Goal: Task Accomplishment & Management: Complete application form

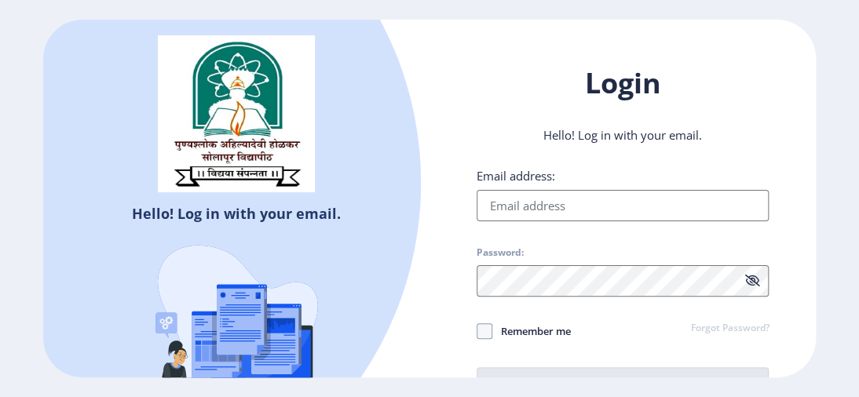
click at [581, 215] on input "Email address:" at bounding box center [623, 205] width 292 height 31
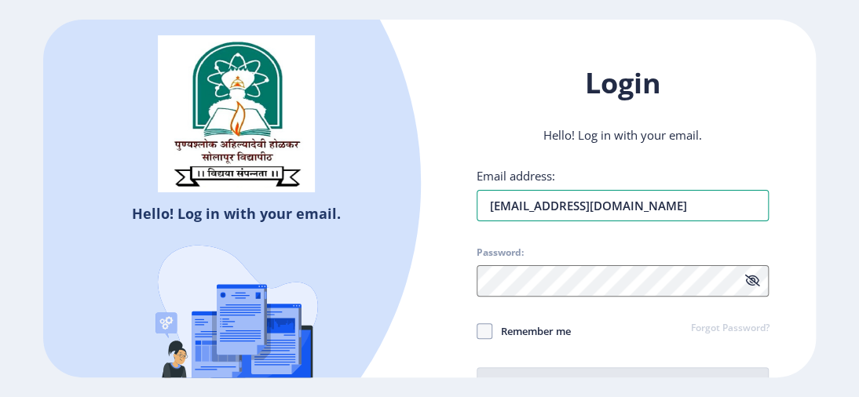
type input "[EMAIL_ADDRESS][DOMAIN_NAME]"
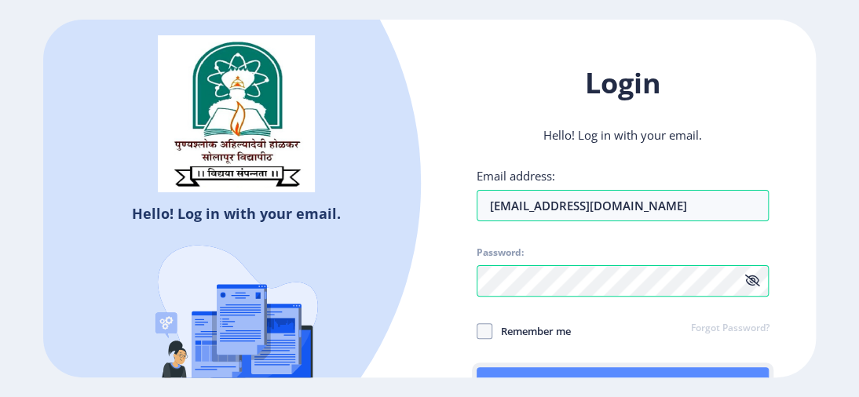
click at [495, 362] on button "Log In" at bounding box center [623, 387] width 292 height 38
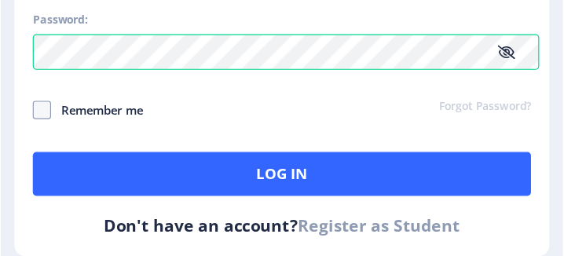
scroll to position [390, 0]
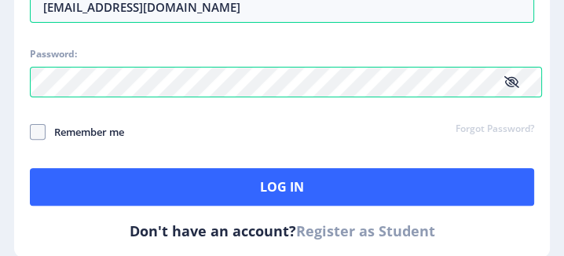
click at [394, 224] on link "Register as Student" at bounding box center [365, 230] width 139 height 19
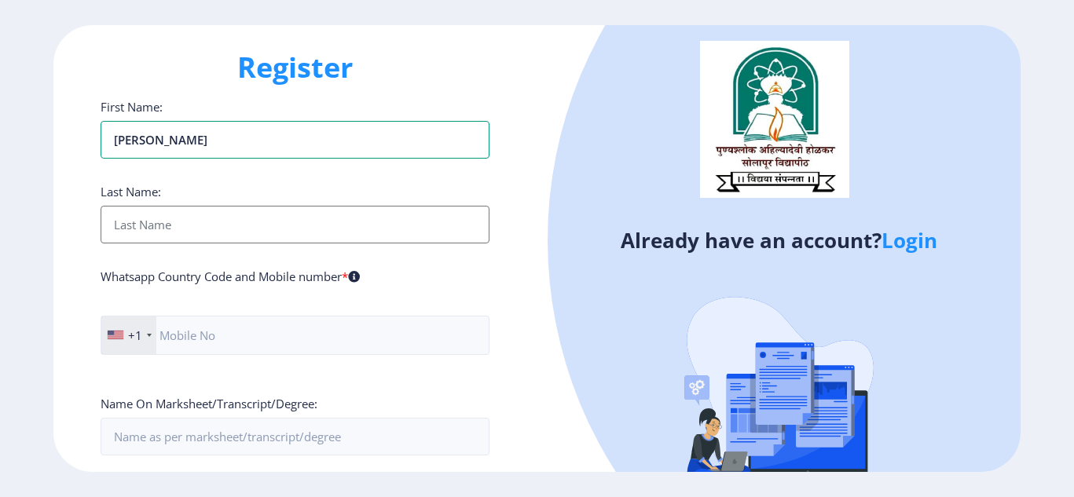
type input "[PERSON_NAME]"
click at [312, 219] on input "First Name:" at bounding box center [295, 225] width 389 height 38
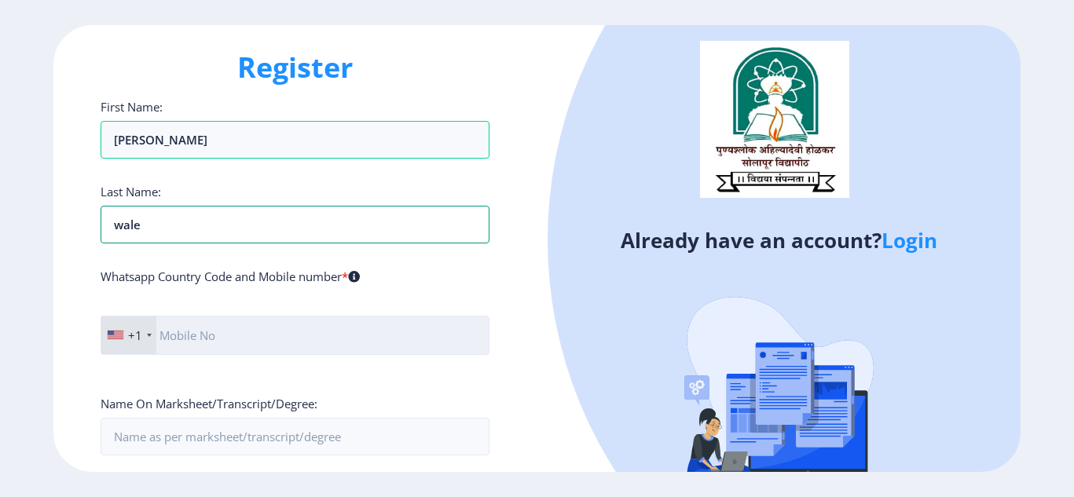
type input "wale"
click at [247, 331] on input "text" at bounding box center [295, 335] width 389 height 39
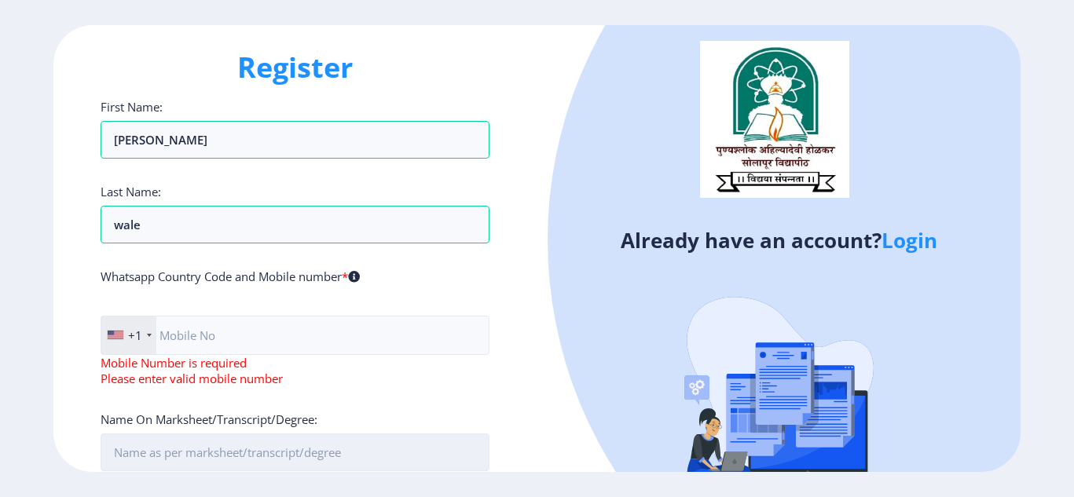
click at [208, 362] on input "First Name:" at bounding box center [295, 453] width 389 height 38
type input "[PERSON_NAME]"
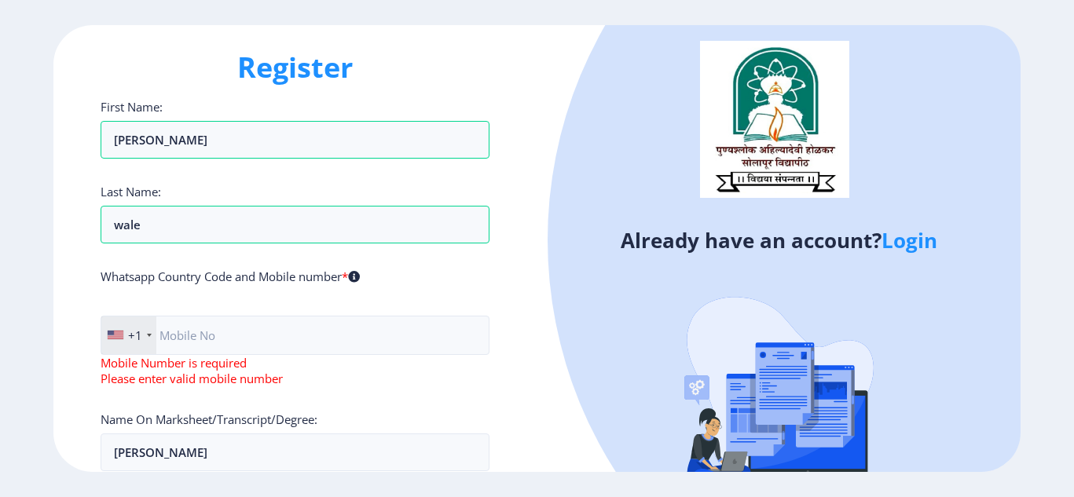
click at [134, 342] on div "+1" at bounding box center [135, 335] width 14 height 16
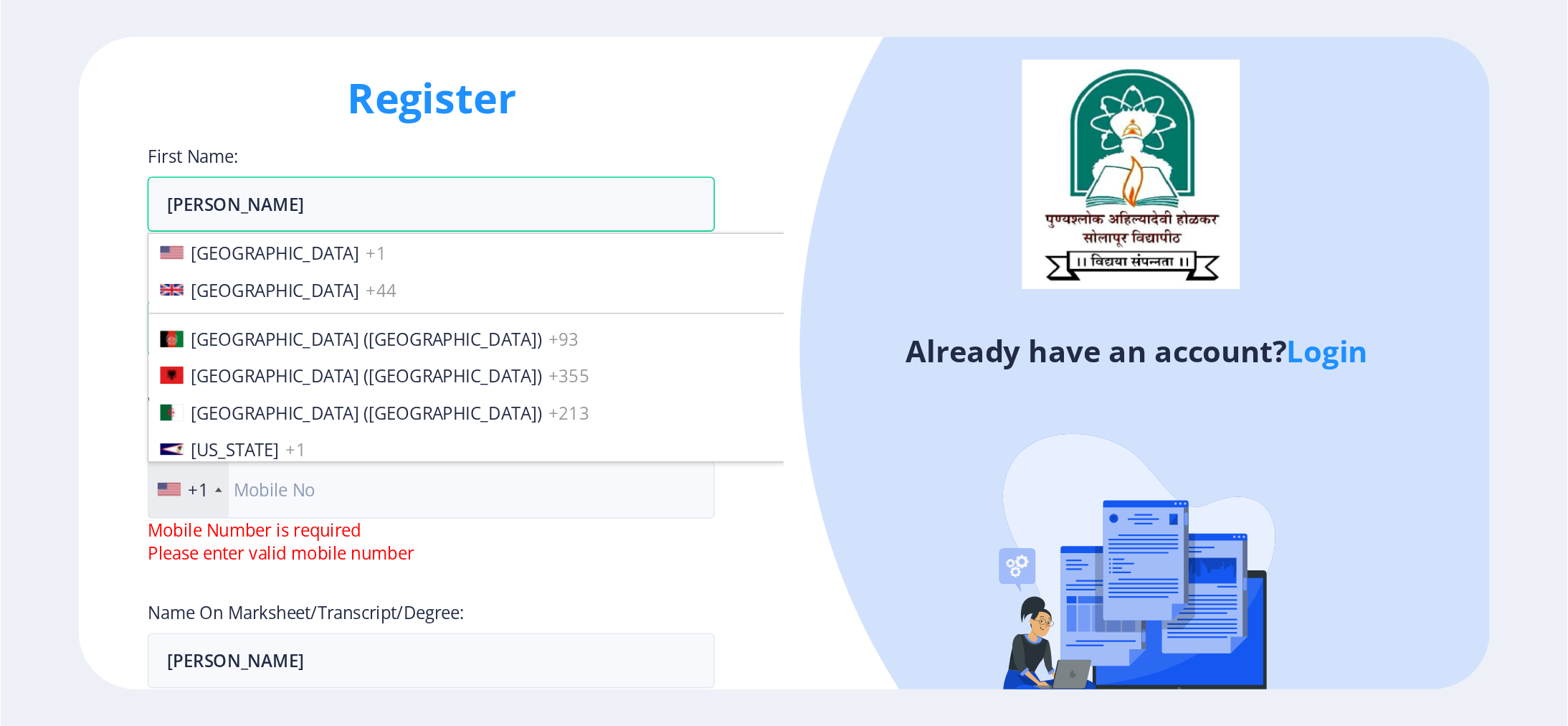
scroll to position [2196, 0]
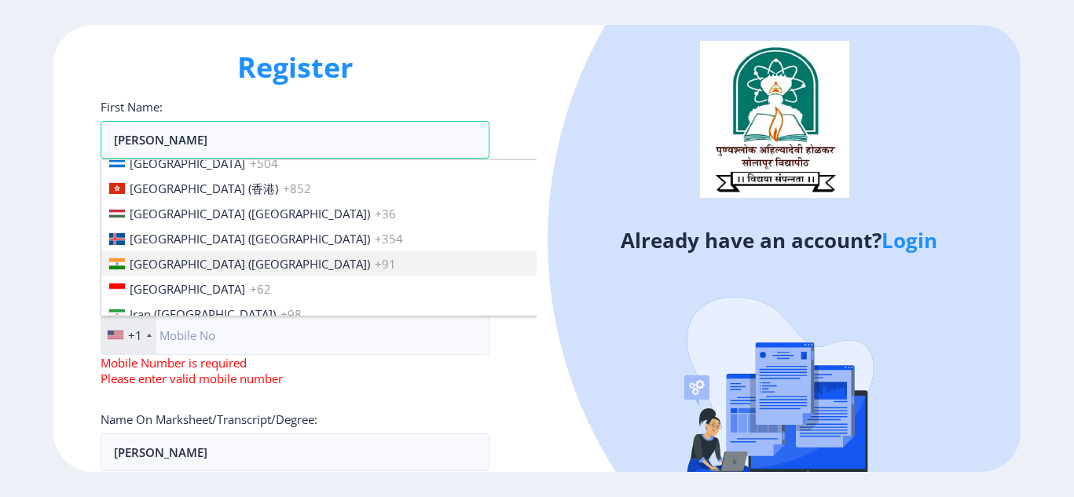
click at [177, 267] on span "[GEOGRAPHIC_DATA] ([GEOGRAPHIC_DATA])" at bounding box center [250, 264] width 240 height 16
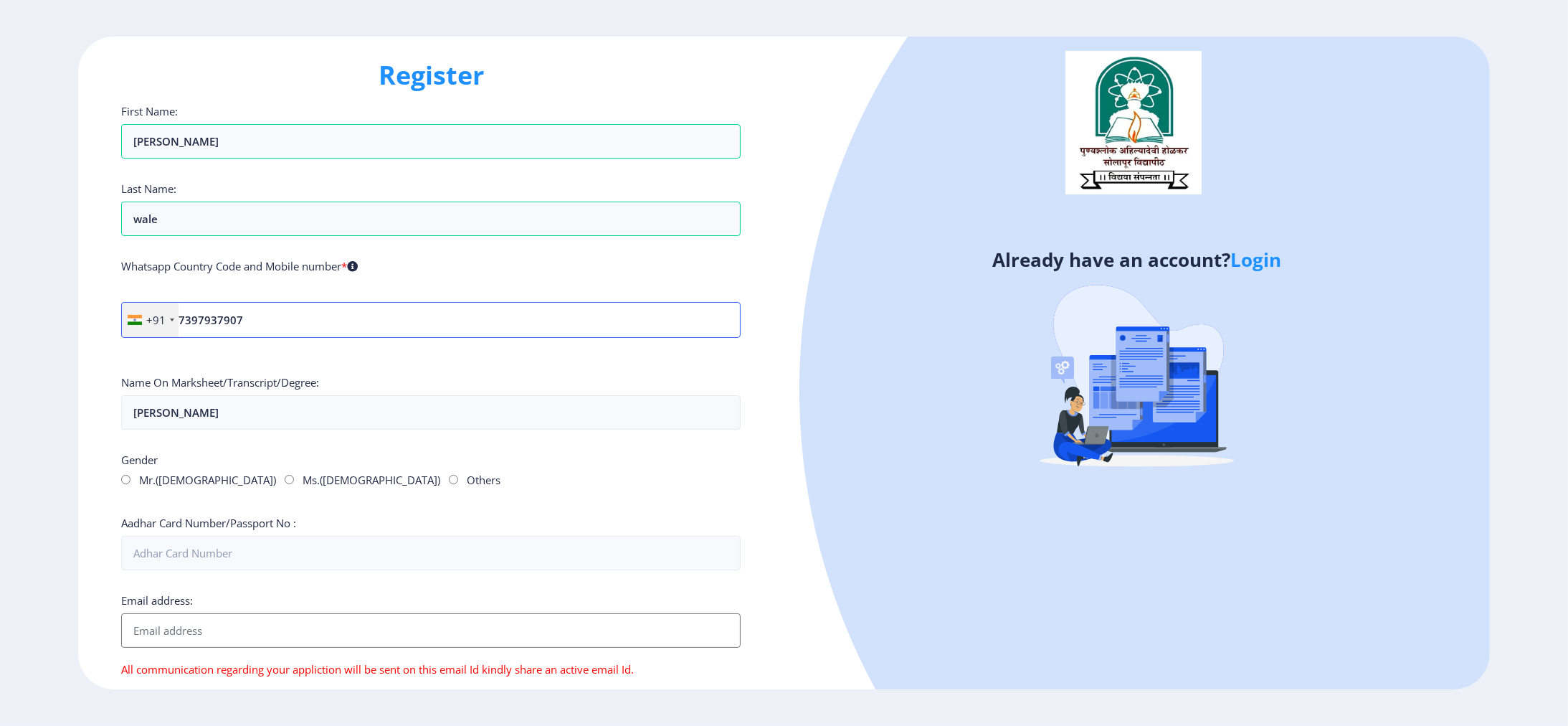
type input "7397937907"
click at [150, 331] on label "Mr.([DEMOGRAPHIC_DATA])" at bounding box center [207, 480] width 137 height 15
click at [131, 331] on input "Mr.([DEMOGRAPHIC_DATA])" at bounding box center [126, 479] width 9 height 9
radio input "true"
click at [184, 331] on input "Aadhar Card Number/Passport No :" at bounding box center [431, 553] width 620 height 35
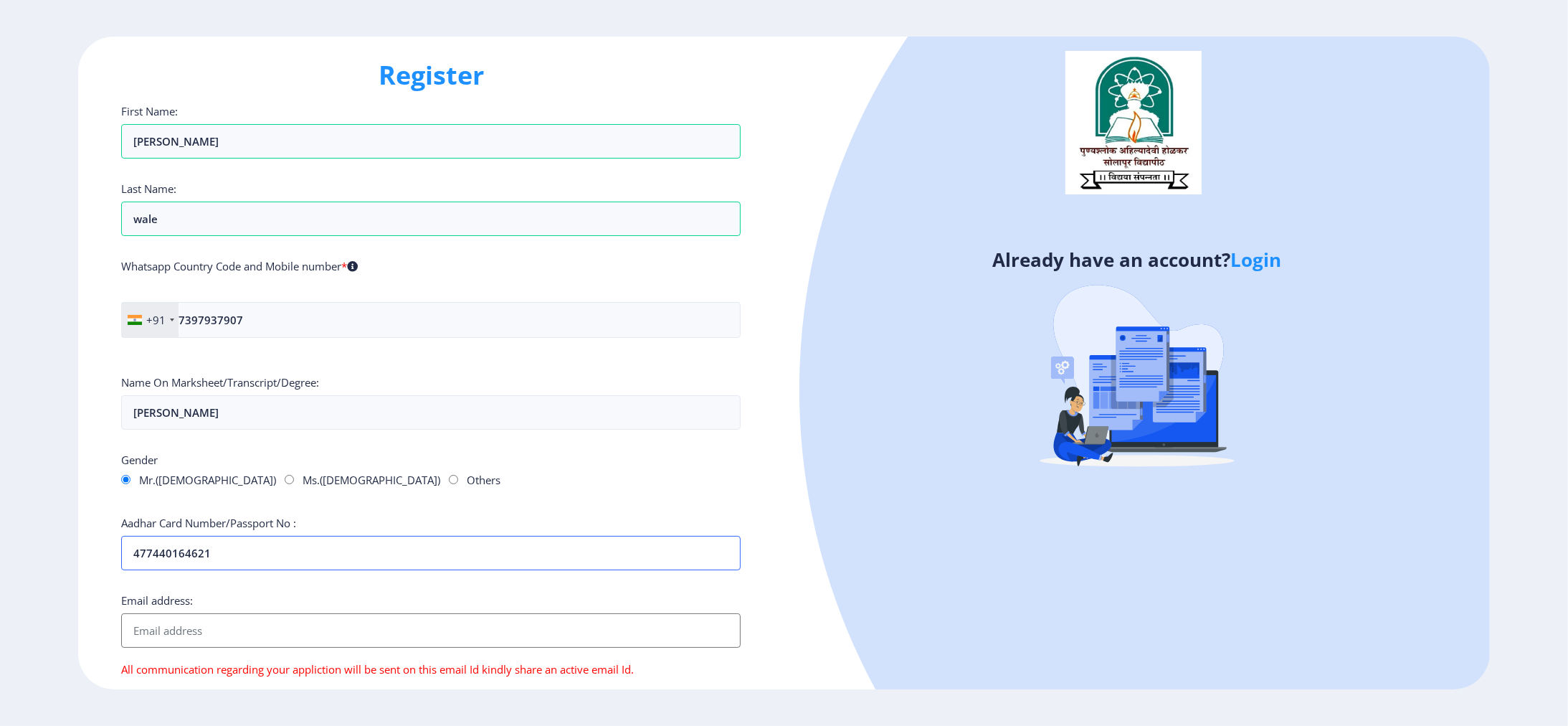
type input "477440164621"
click at [192, 331] on input "Email address:" at bounding box center [431, 630] width 620 height 35
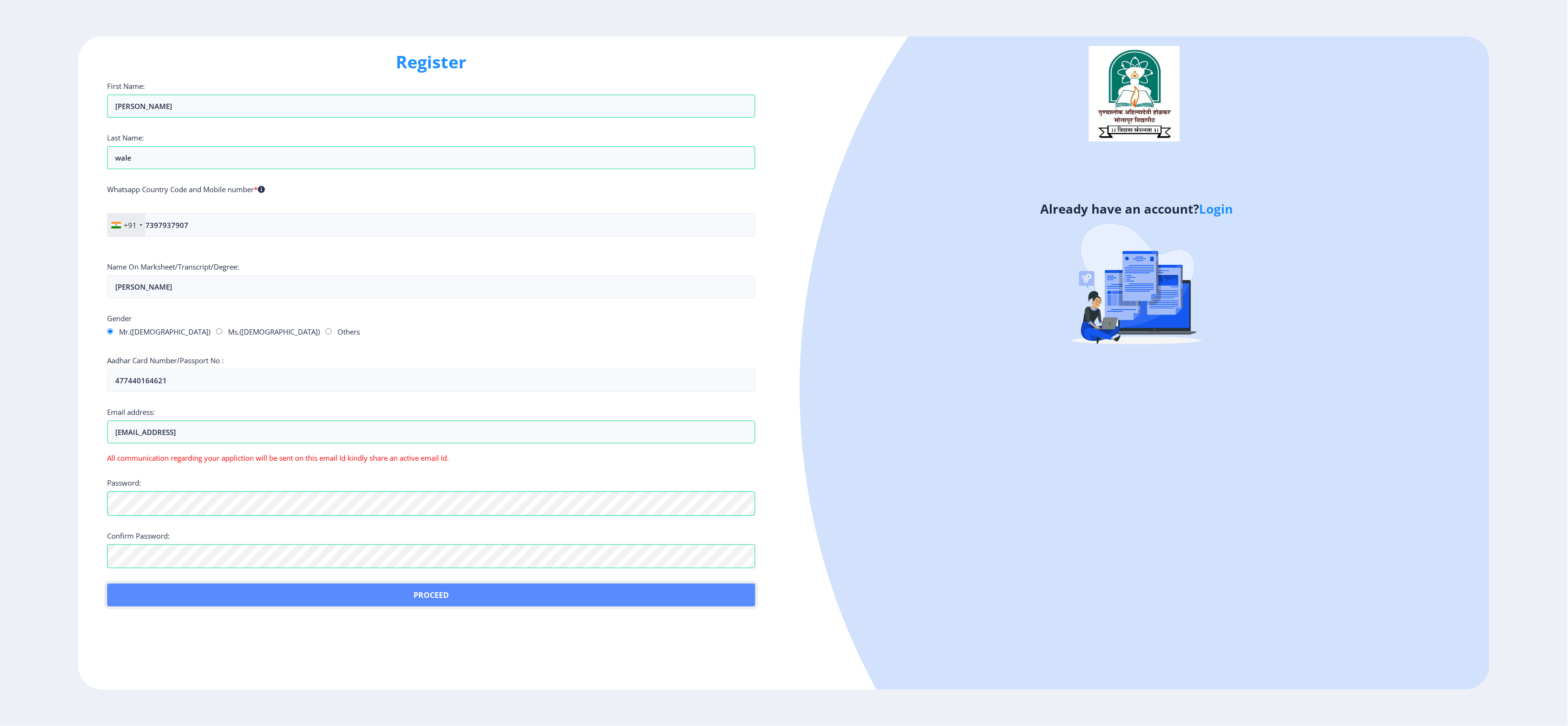
click at [177, 220] on button "Proceed" at bounding box center [431, 595] width 648 height 23
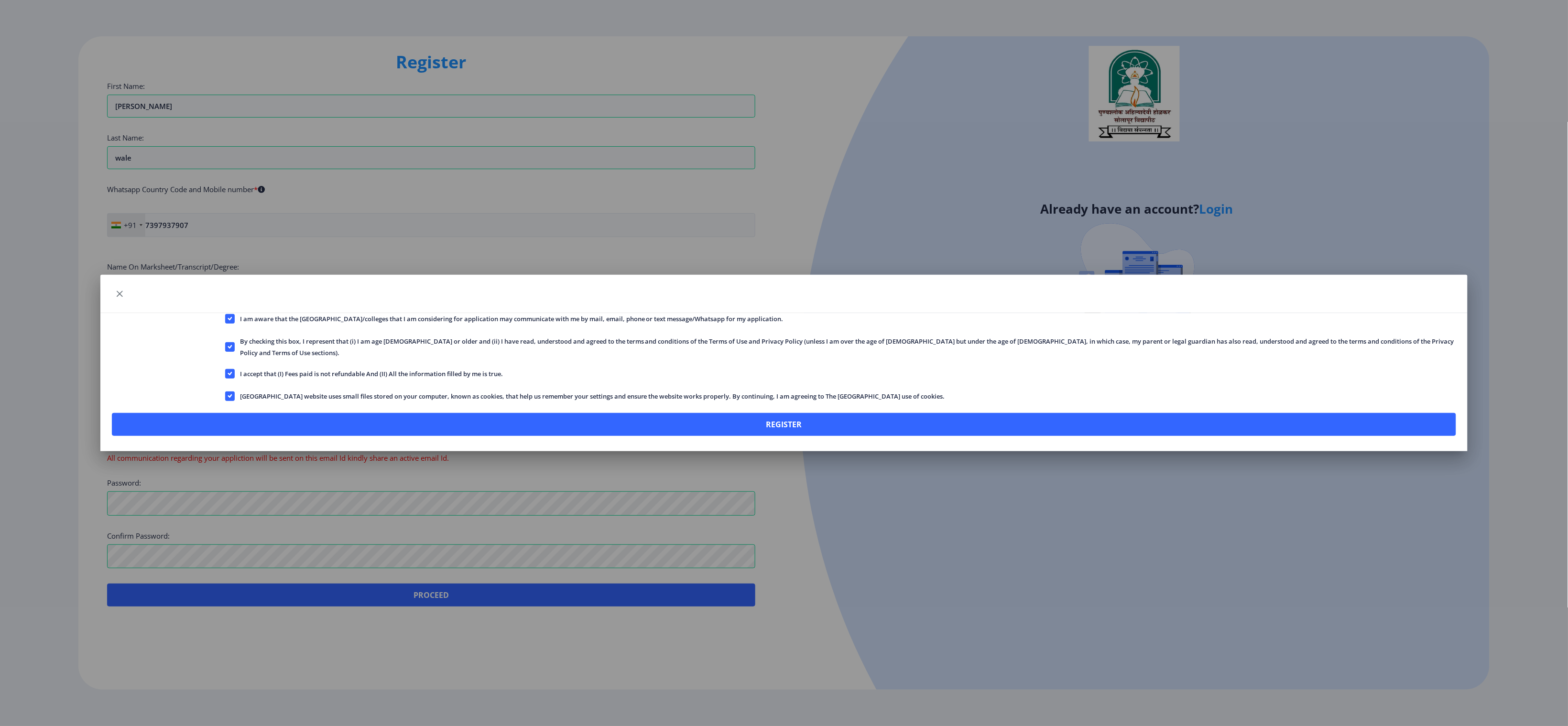
click at [522, 220] on div "I am aware that the [GEOGRAPHIC_DATA]/colleges that I am considering for applic…" at bounding box center [784, 363] width 1568 height 726
click at [127, 220] on button "button" at bounding box center [119, 293] width 15 height 15
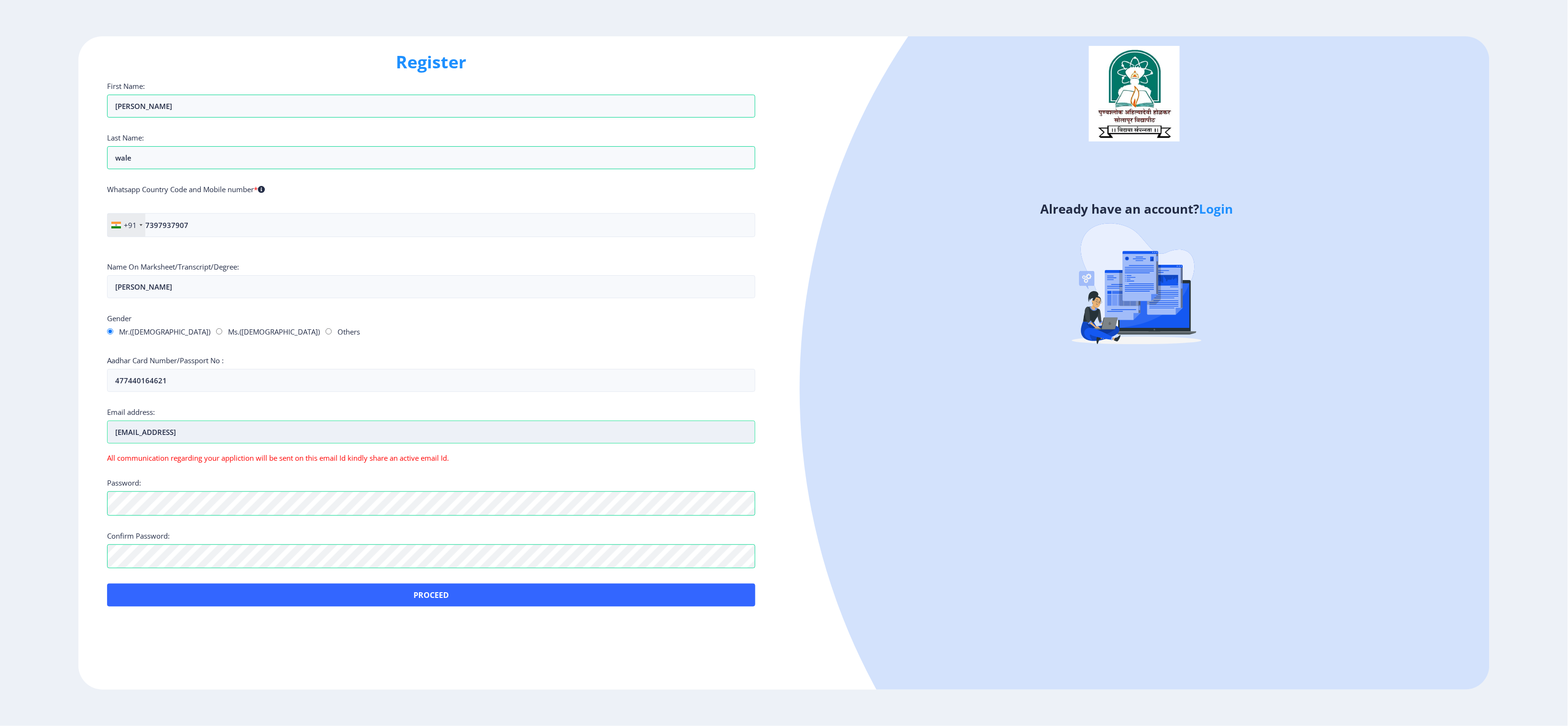
click at [268, 220] on input "[EMAIL_ADDRESS]" at bounding box center [431, 432] width 648 height 23
type input "[EMAIL_ADDRESS][DOMAIN_NAME]"
click at [267, 220] on div "Register First Name: [PERSON_NAME] Last Name: wale Whatsapp Country Code and Mo…" at bounding box center [431, 363] width 705 height 654
click at [240, 220] on div "First Name: [PERSON_NAME] Last Name: [PERSON_NAME] Whatsapp Country Code and Mo…" at bounding box center [431, 344] width 648 height 525
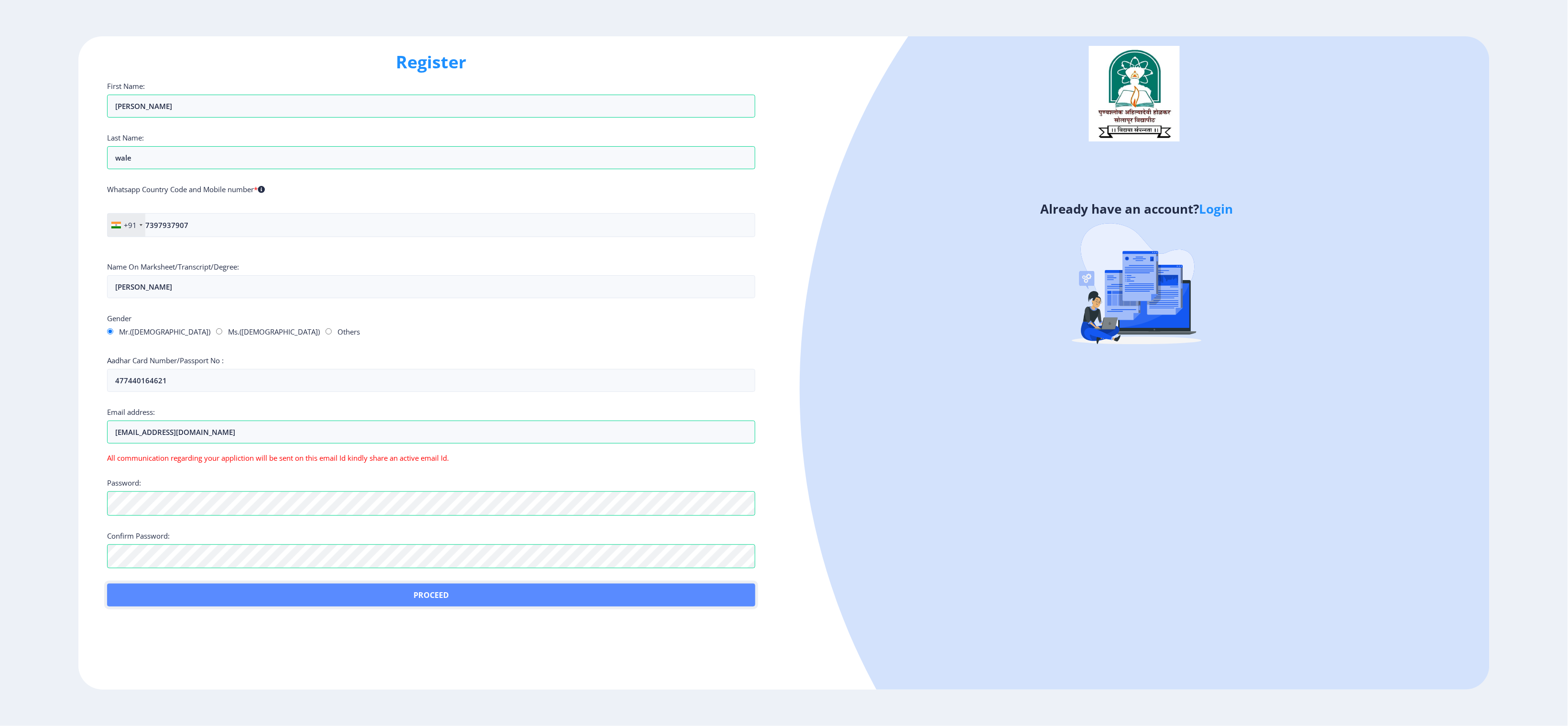
click at [242, 220] on button "Proceed" at bounding box center [431, 595] width 648 height 23
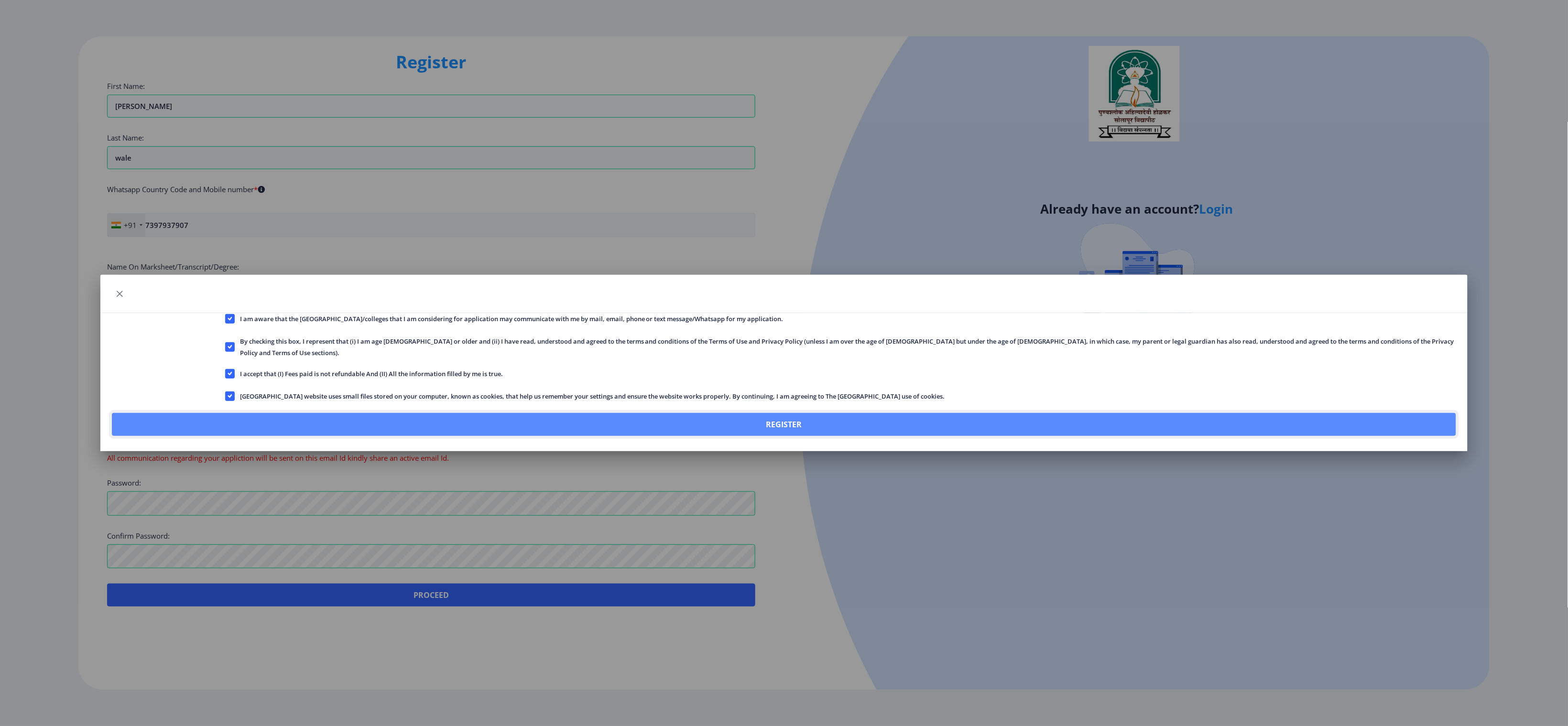
click at [522, 220] on button "Register" at bounding box center [784, 425] width 1344 height 23
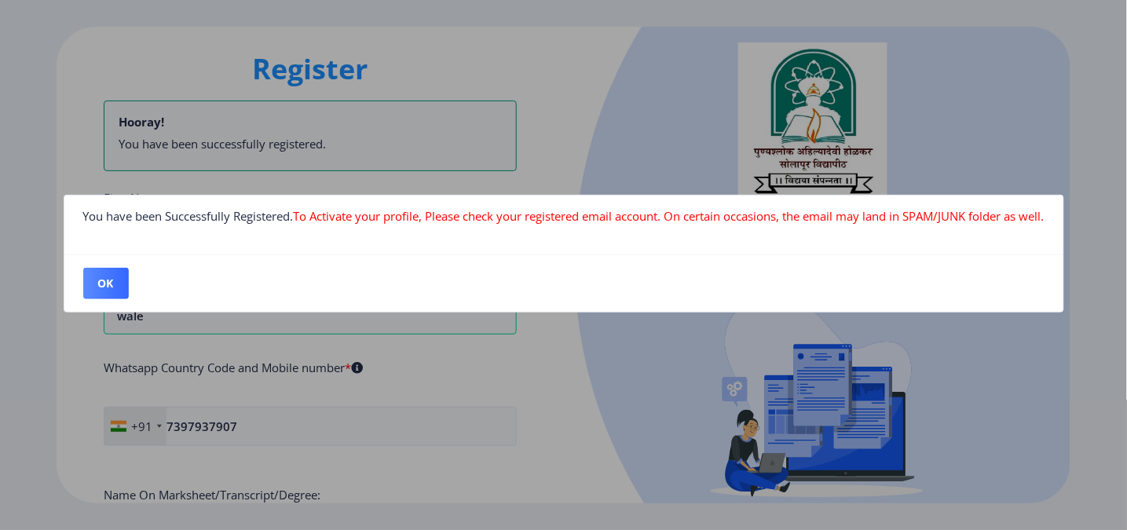
click at [64, 289] on nb-card-footer "OK" at bounding box center [563, 282] width 999 height 57
click at [83, 284] on button "OK" at bounding box center [106, 283] width 46 height 31
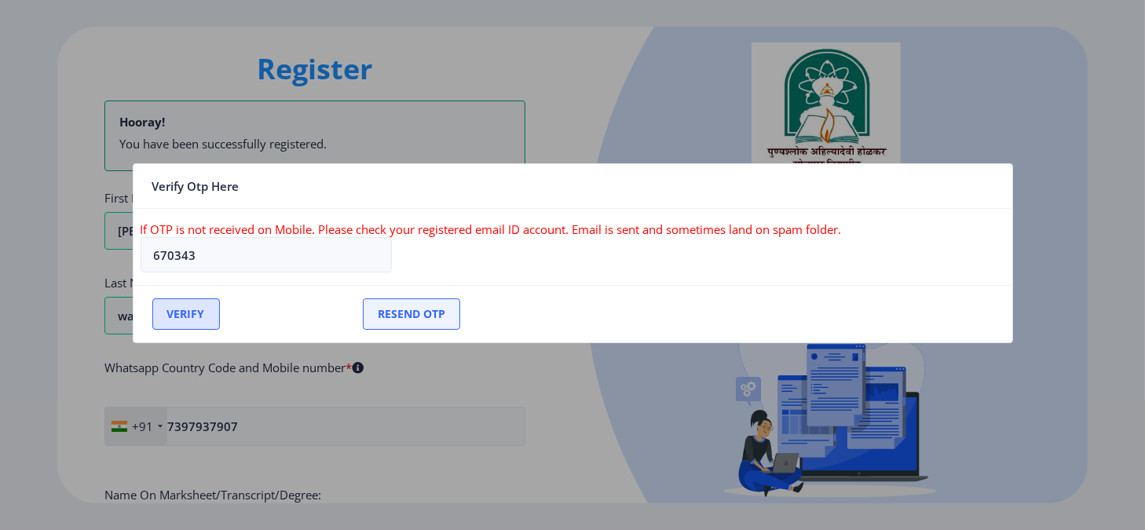
type input "670343"
click at [166, 308] on button "Verify" at bounding box center [186, 313] width 68 height 31
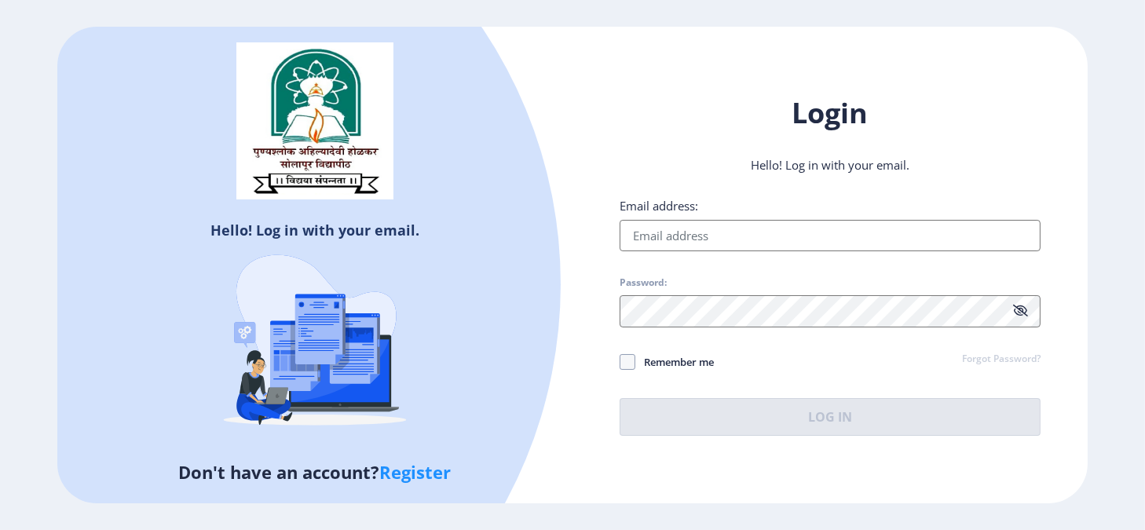
click at [671, 231] on input "Email address:" at bounding box center [830, 235] width 421 height 31
type input "[EMAIL_ADDRESS][DOMAIN_NAME]"
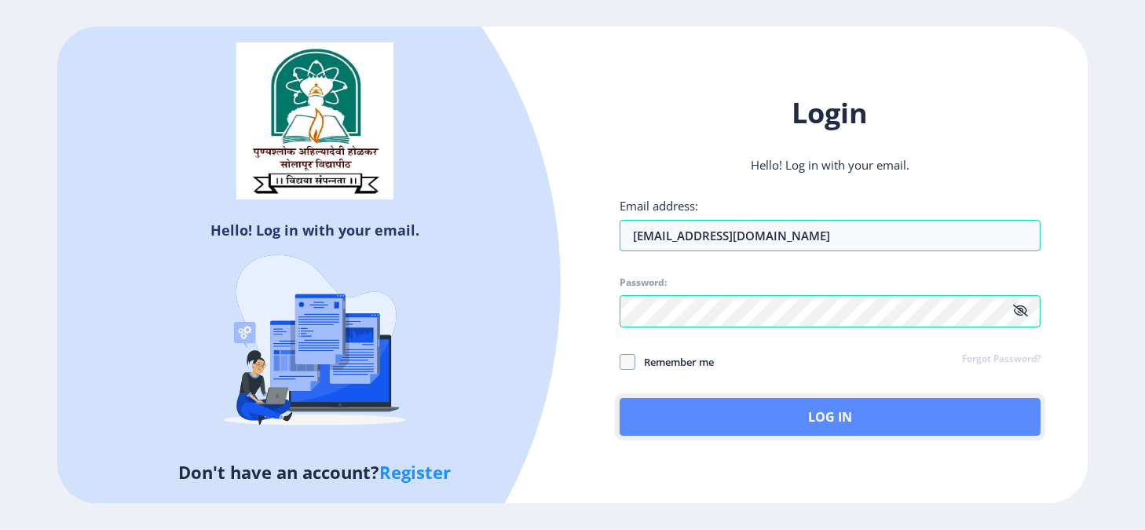
click at [668, 362] on button "Log In" at bounding box center [830, 417] width 421 height 38
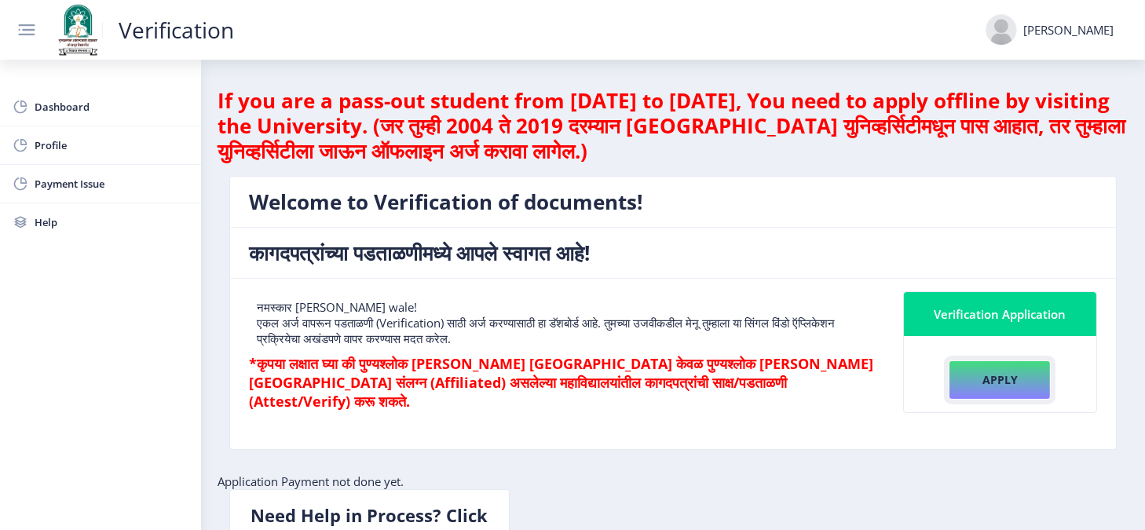
click at [858, 362] on button "Apply" at bounding box center [1000, 379] width 102 height 39
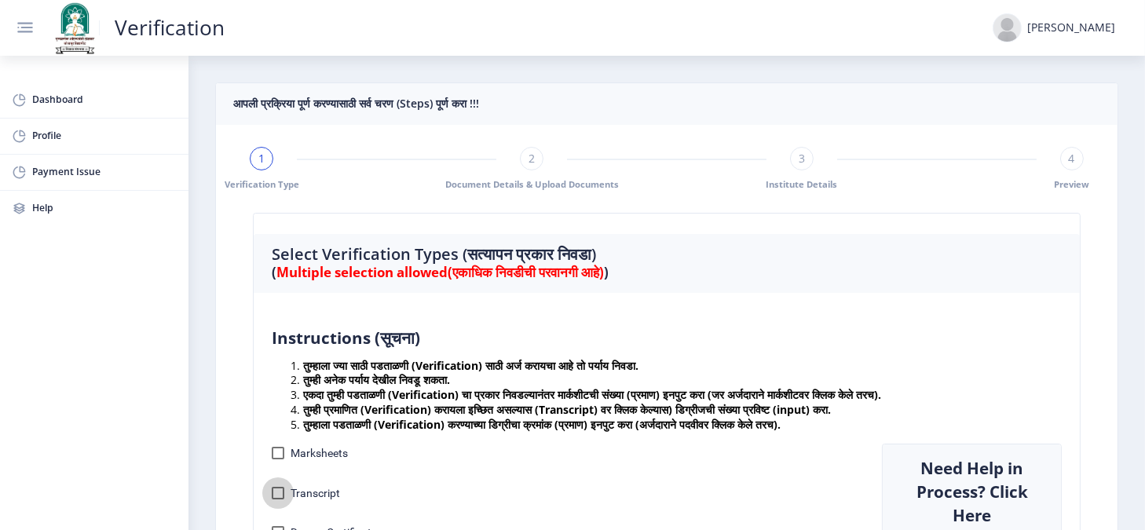
click at [277, 362] on div at bounding box center [278, 493] width 13 height 13
click at [277, 362] on input "Transcript" at bounding box center [277, 499] width 1 height 1
checkbox input "true"
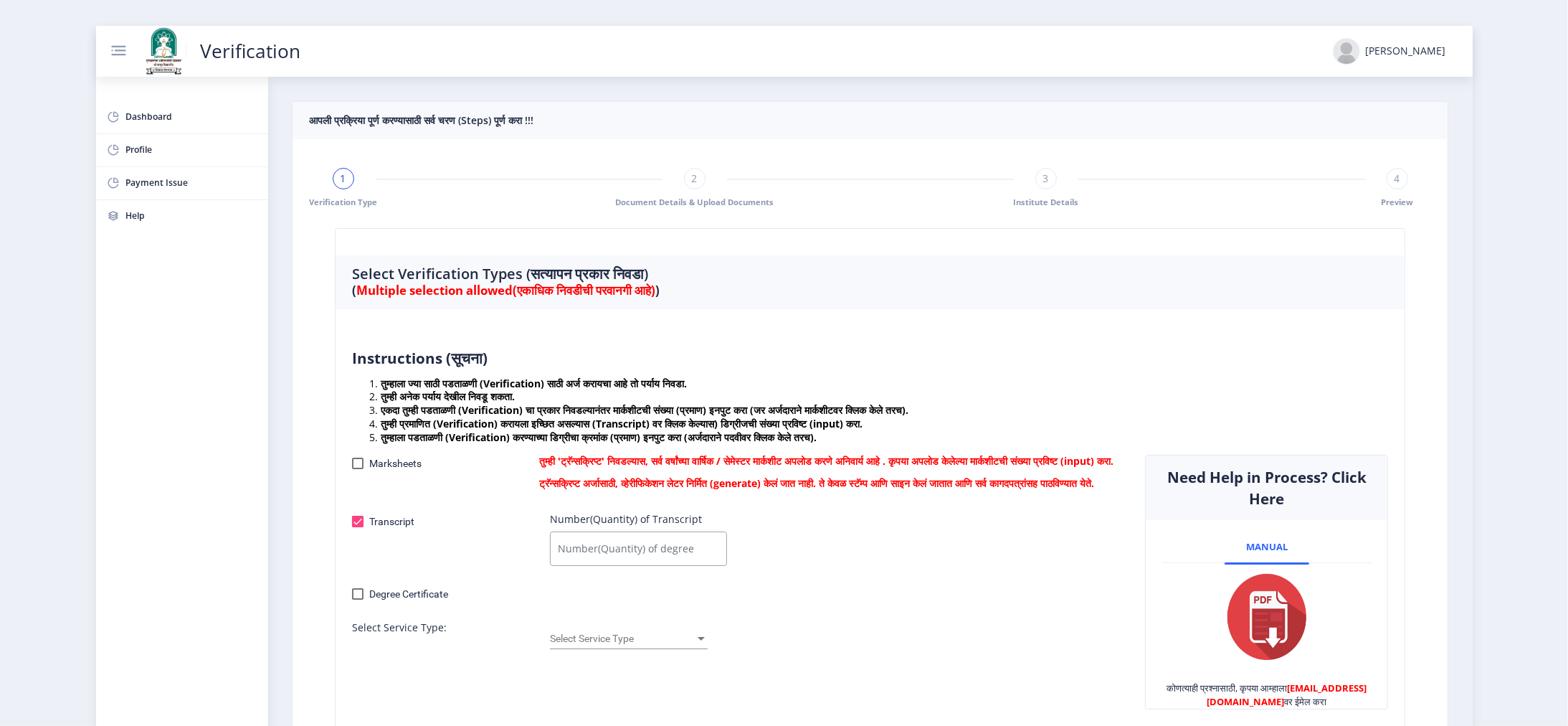
click at [645, 331] on input "Number(Quantity) of Transcript" at bounding box center [638, 549] width 177 height 35
type input "1"
click at [626, 331] on span "Select Service Type" at bounding box center [622, 638] width 145 height 12
click at [609, 331] on span "Emailed" at bounding box center [629, 592] width 158 height 30
click at [783, 331] on img at bounding box center [1267, 616] width 78 height 86
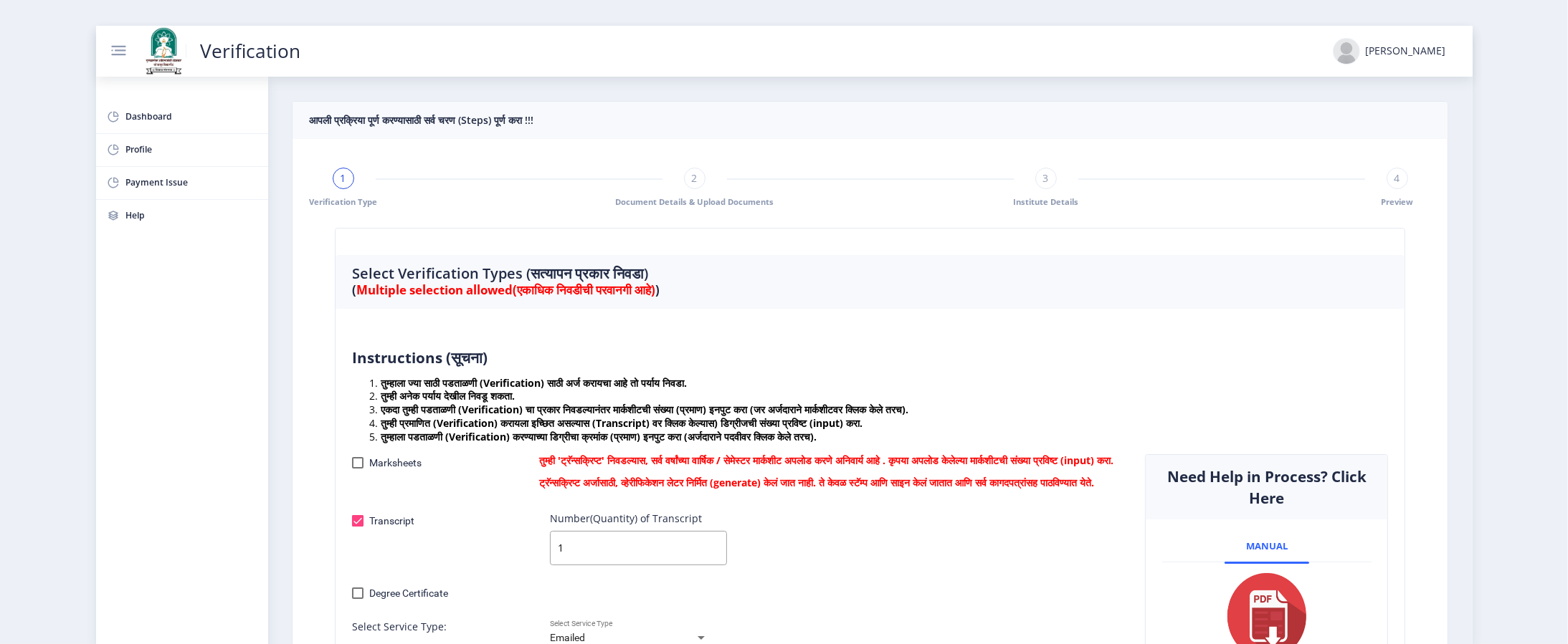
click at [783, 330] on div "Transcript Number(Quantity) of Transcript 1" at bounding box center [737, 542] width 793 height 58
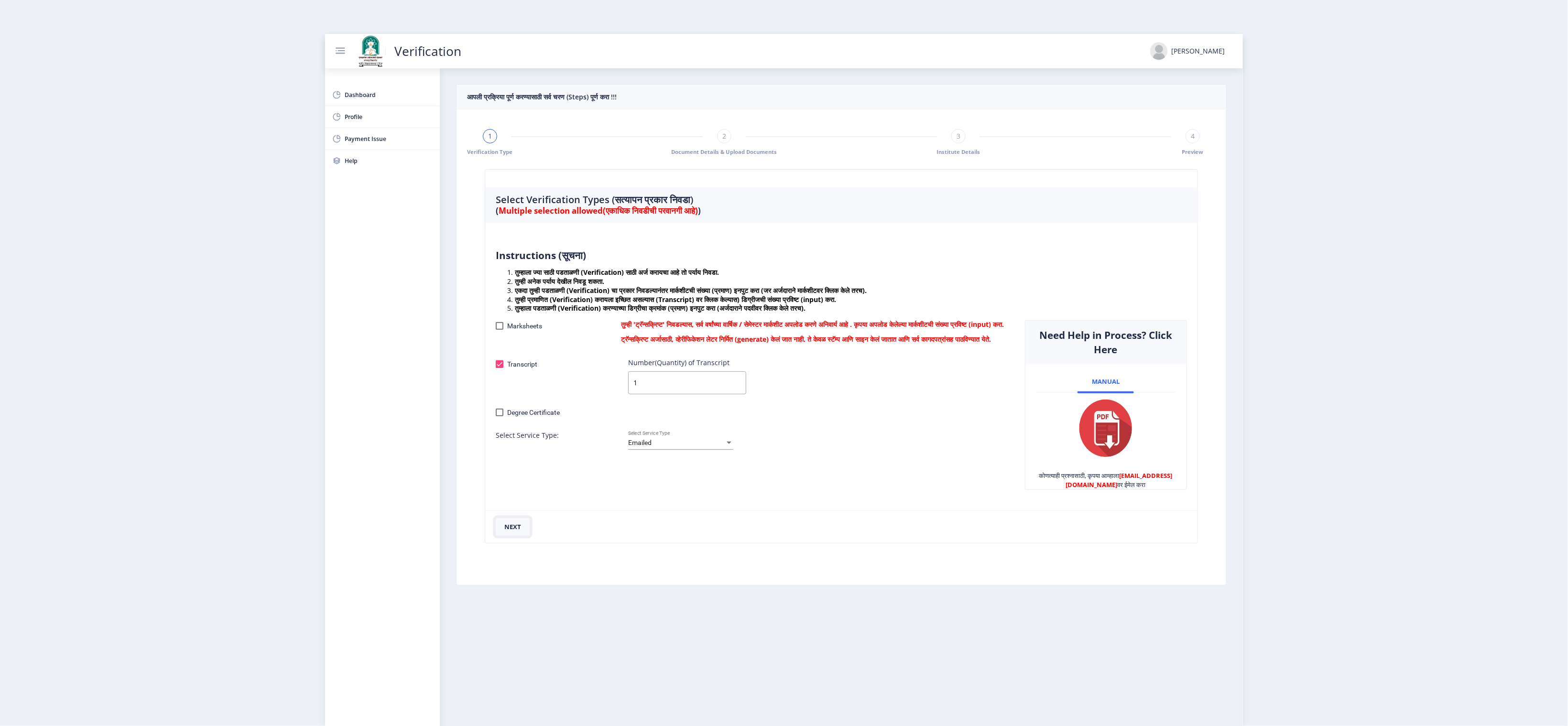
click at [503, 220] on button "next" at bounding box center [513, 527] width 34 height 18
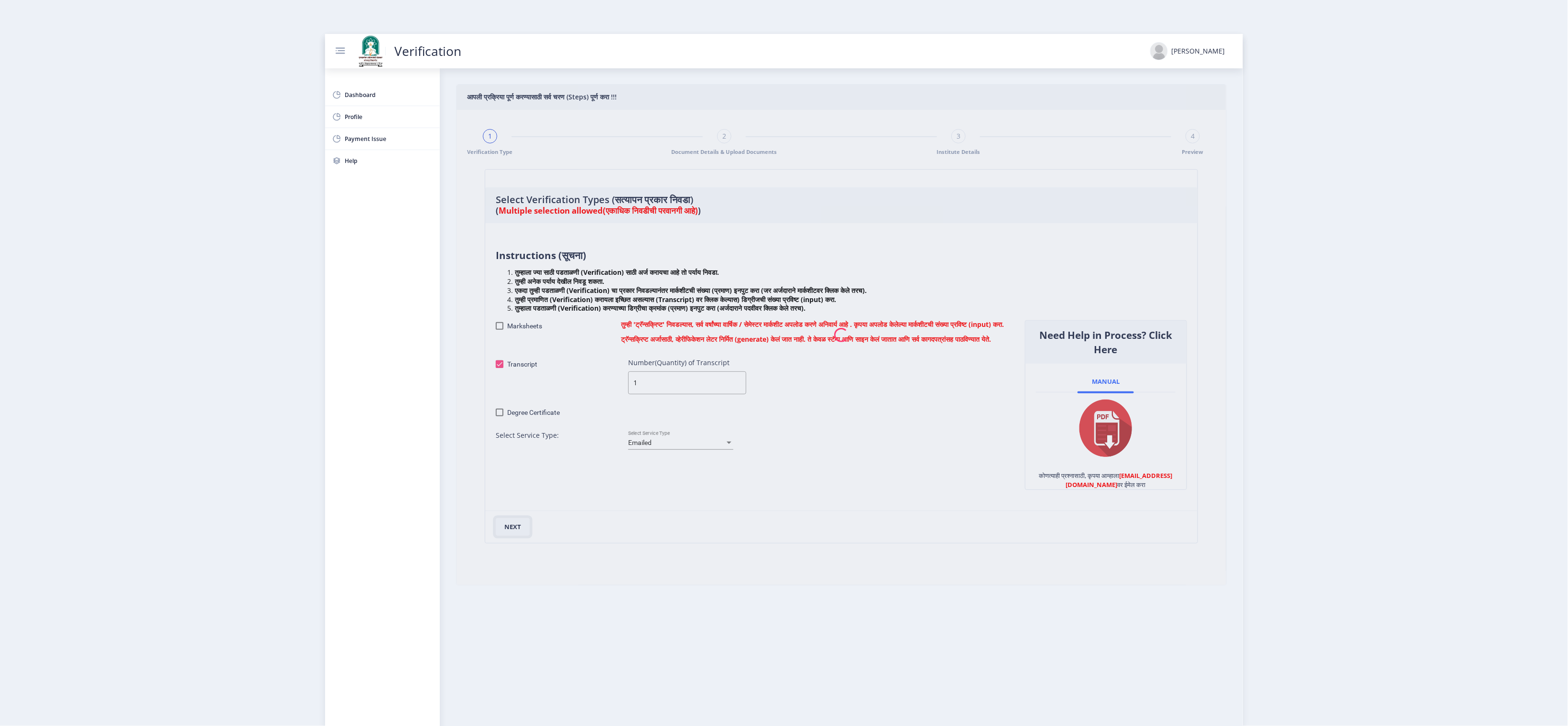
checkbox input "false"
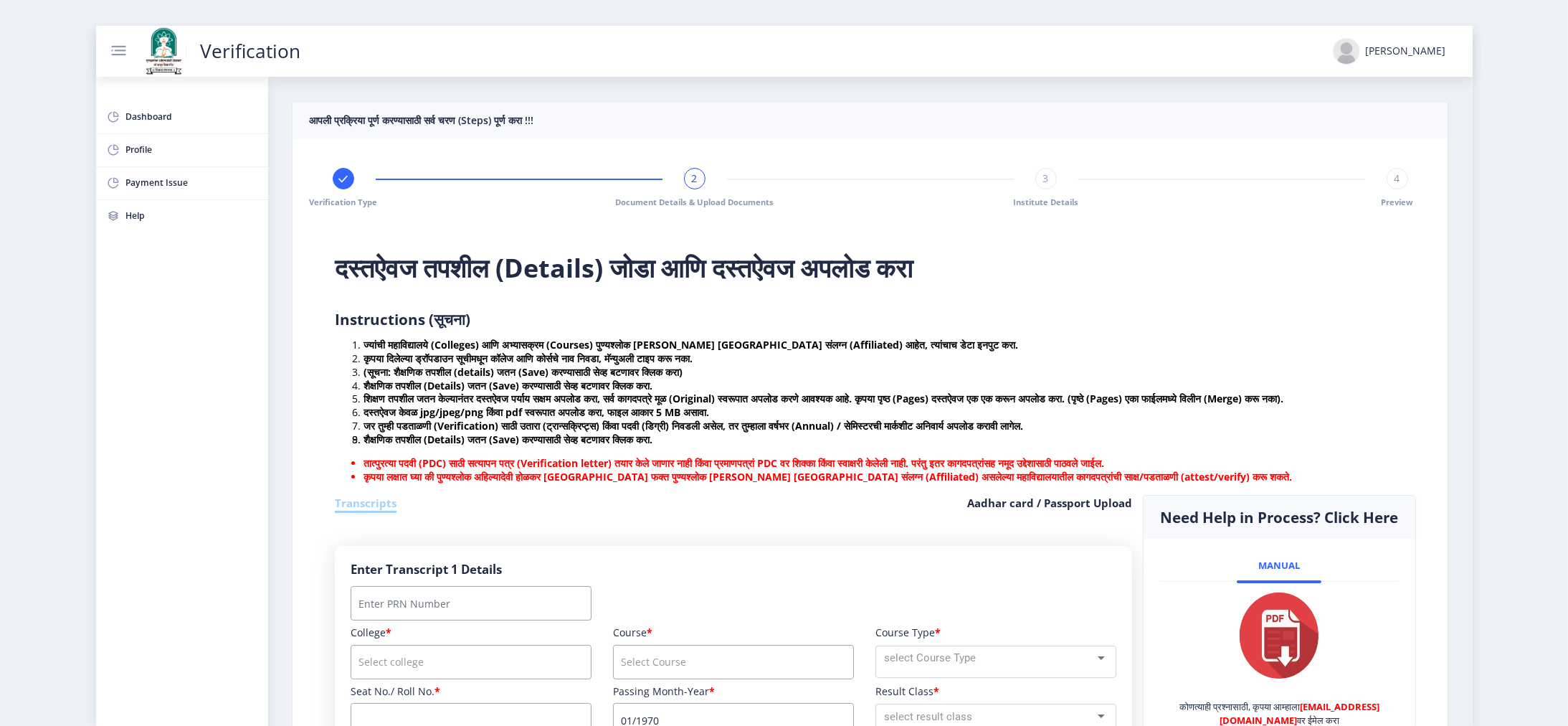
click at [372, 331] on h6 "Transcripts" at bounding box center [366, 504] width 62 height 18
click at [453, 331] on input "Number" at bounding box center [471, 604] width 241 height 35
type input "2015032500318354"
click at [453, 331] on input "course" at bounding box center [471, 662] width 241 height 35
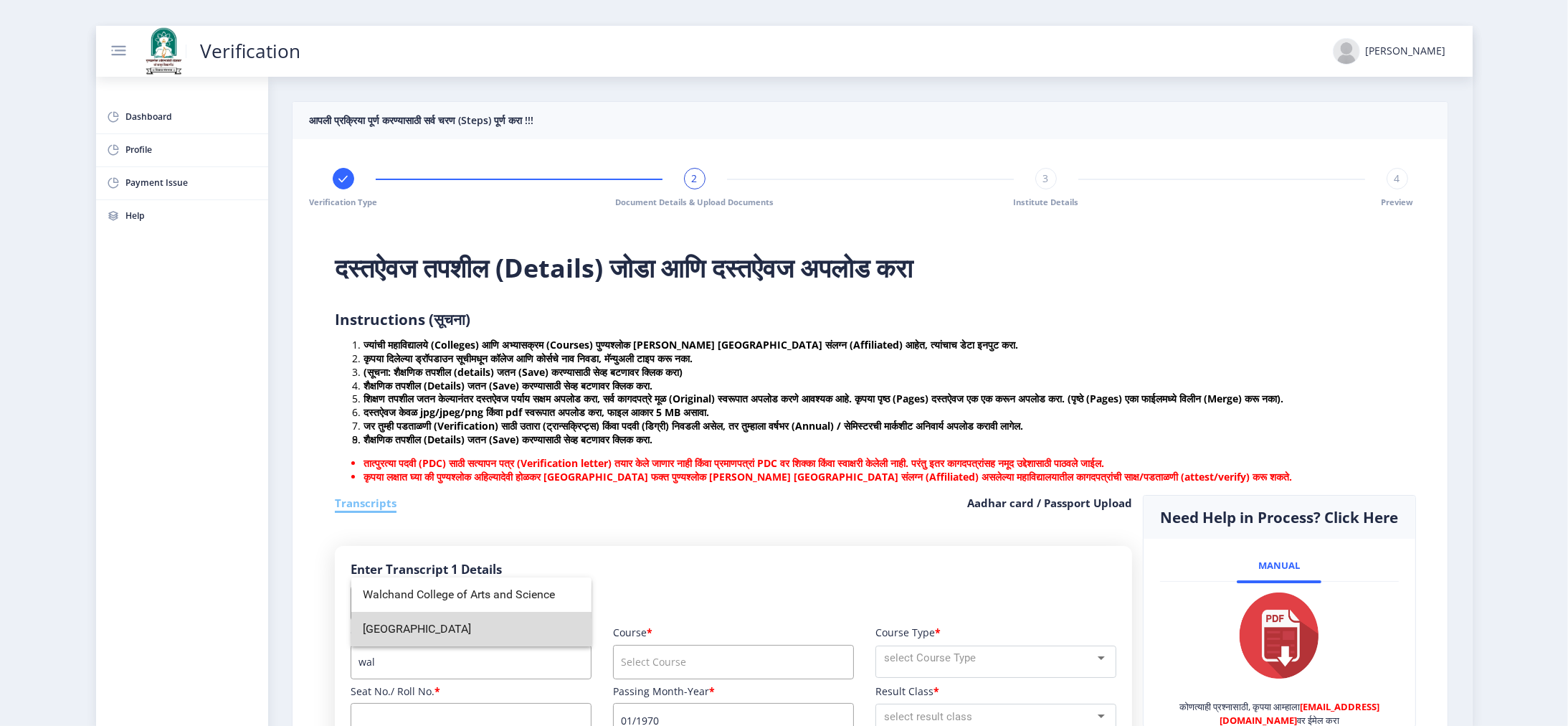
click at [453, 331] on span "[GEOGRAPHIC_DATA]" at bounding box center [471, 629] width 217 height 35
type input "[GEOGRAPHIC_DATA]"
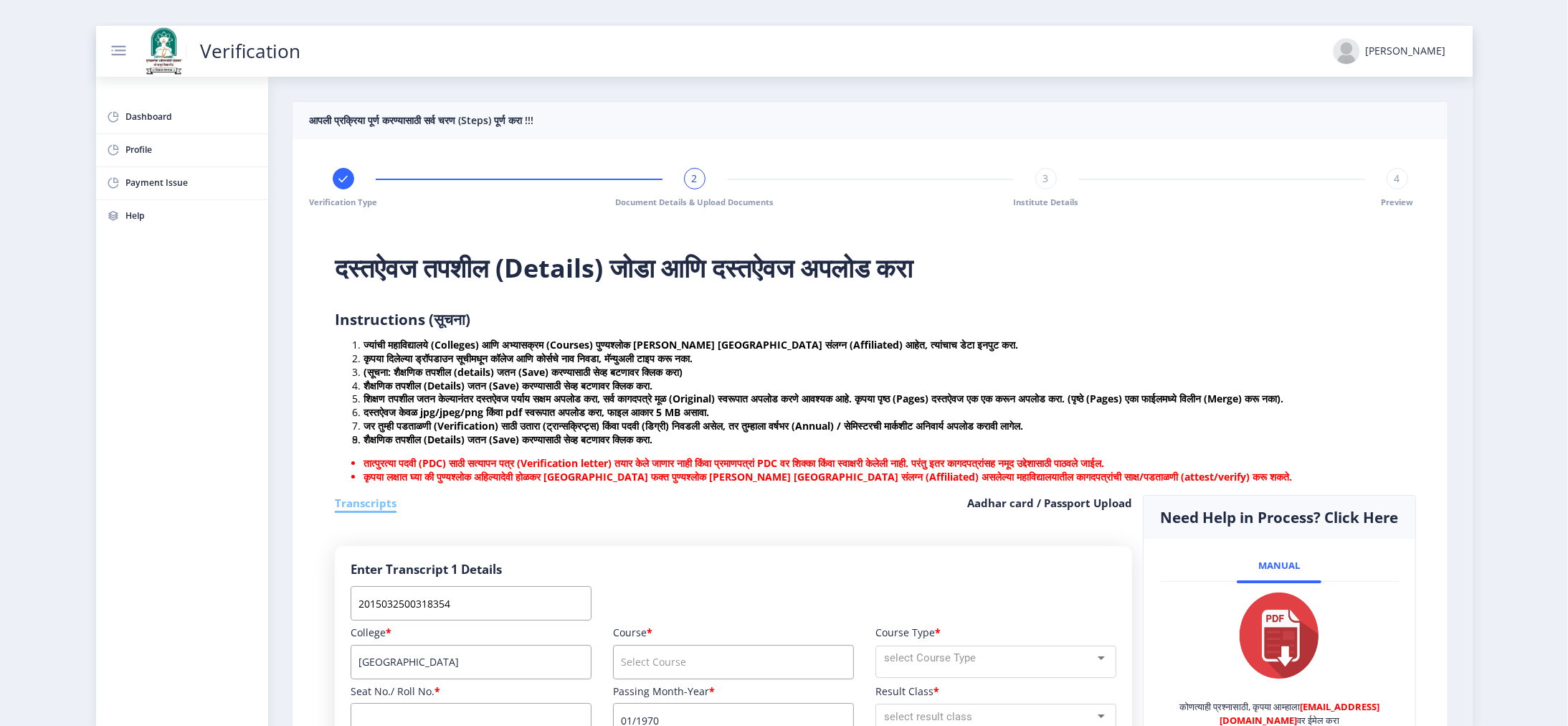
click at [654, 331] on input "course" at bounding box center [733, 662] width 241 height 35
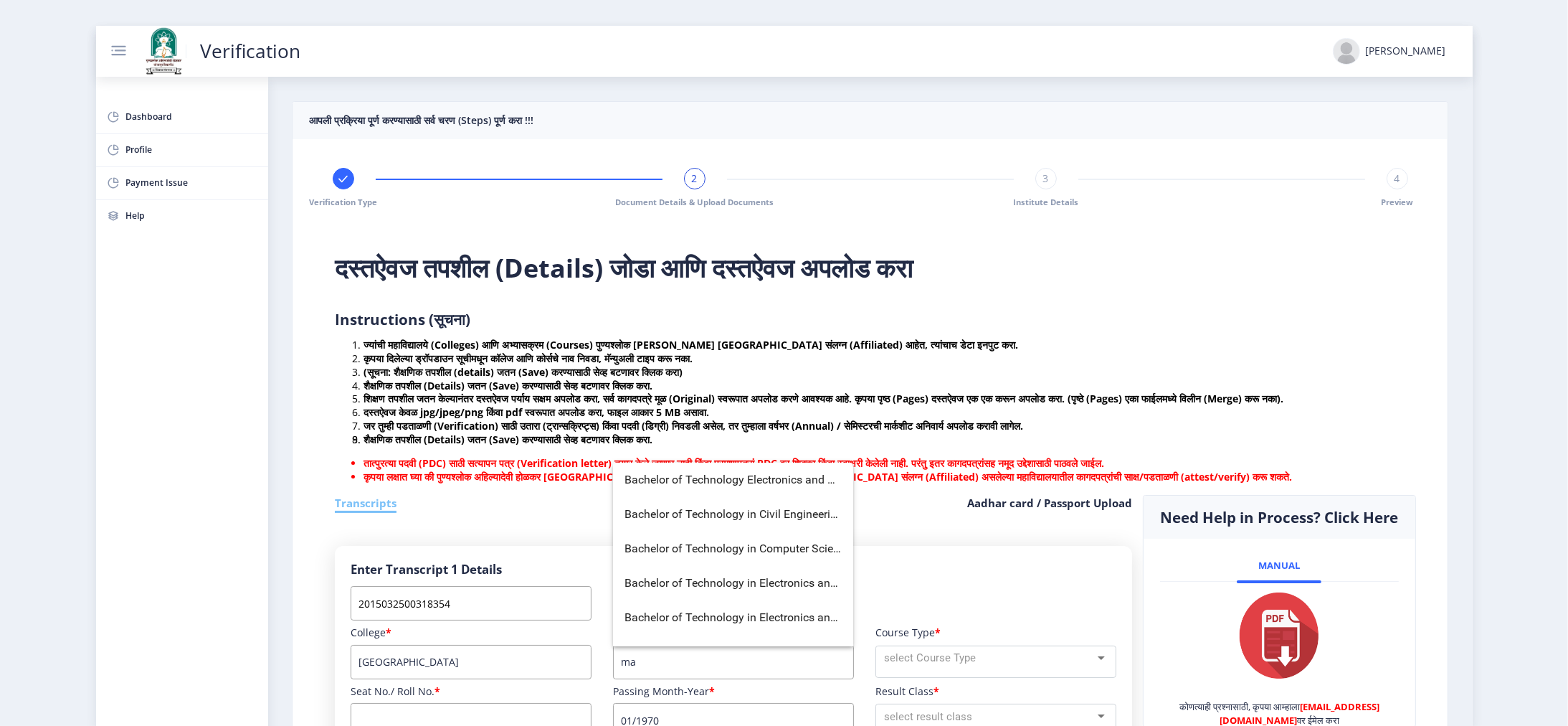
type input "m"
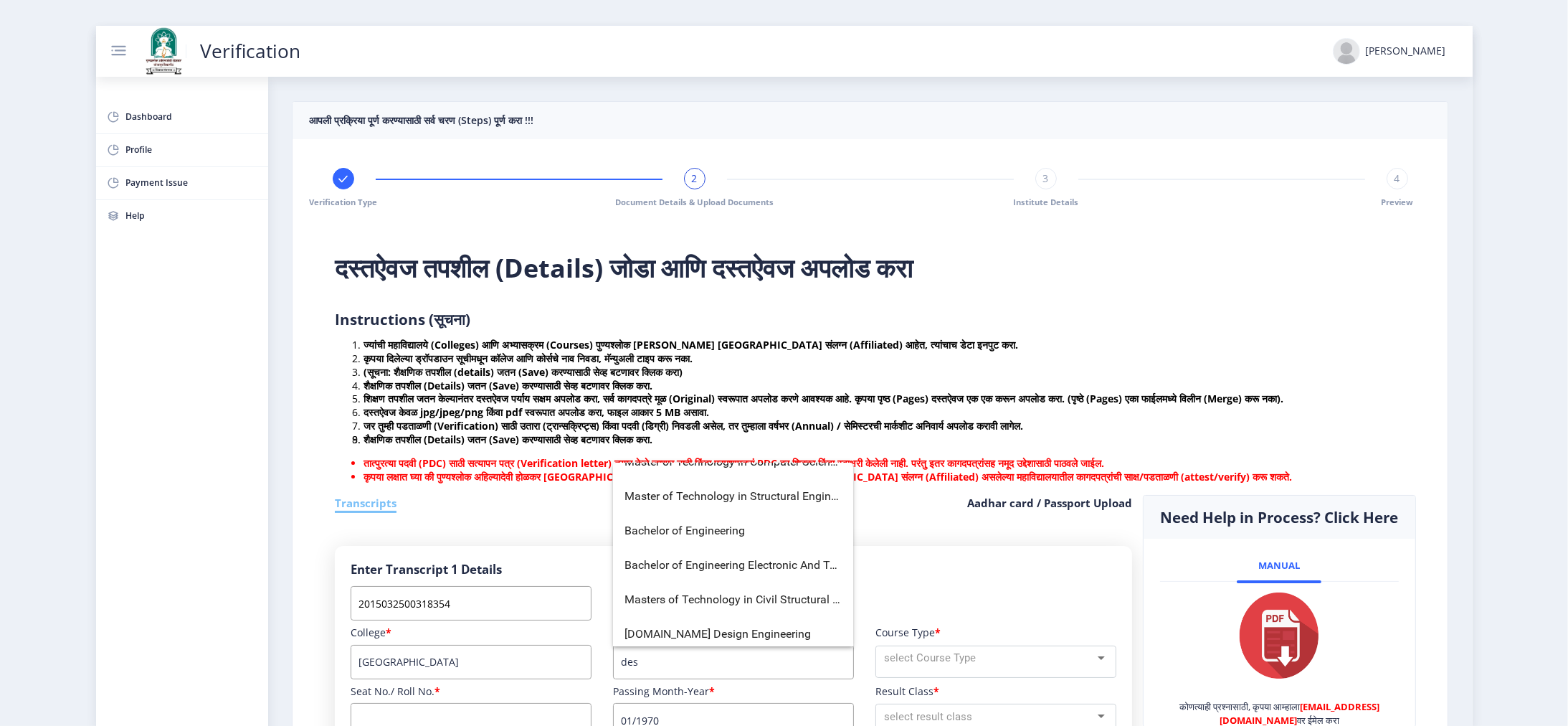
scroll to position [244, 0]
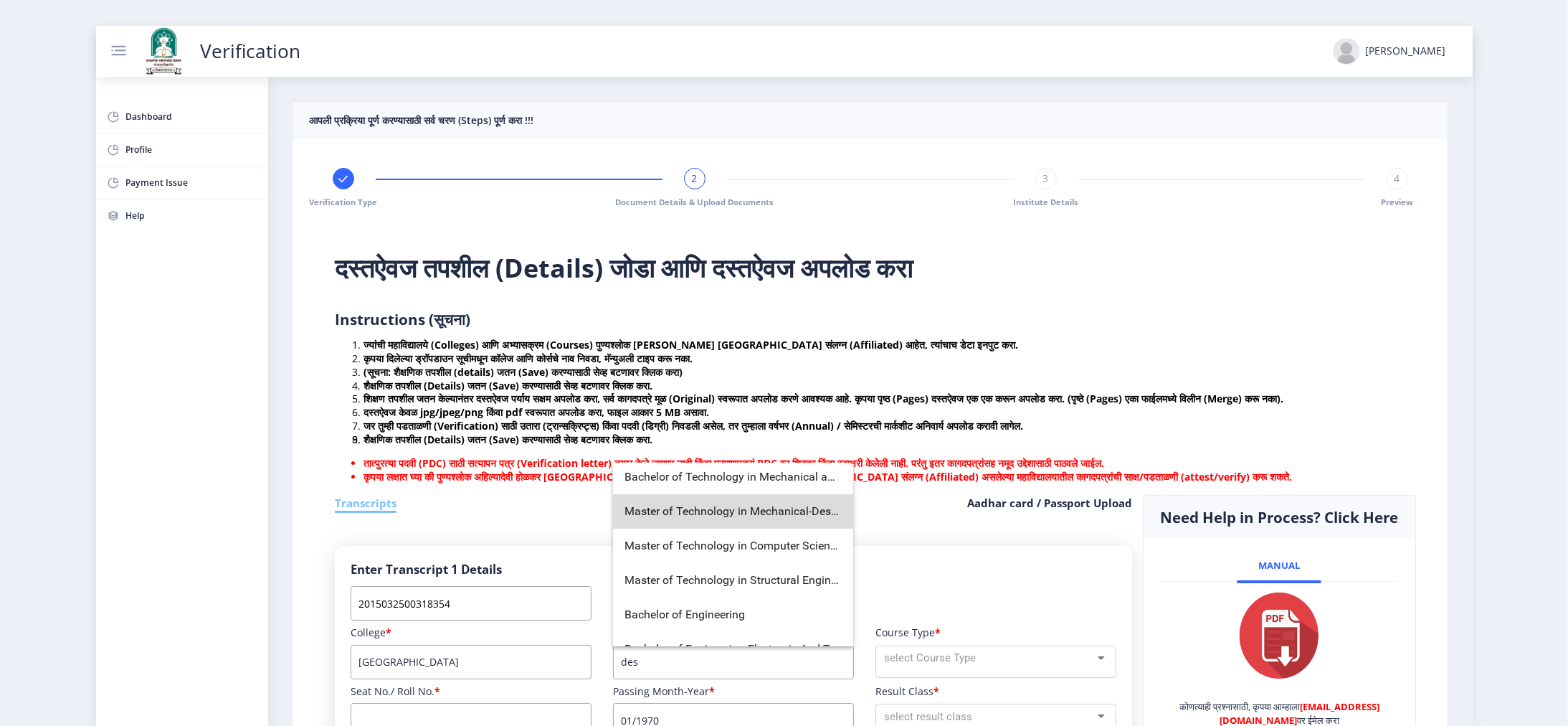
click at [779, 331] on span "Master of Technology in Mechanical-Design Engineering" at bounding box center [733, 511] width 217 height 35
type input "Master of Technology in Mechanical-Design Engineering"
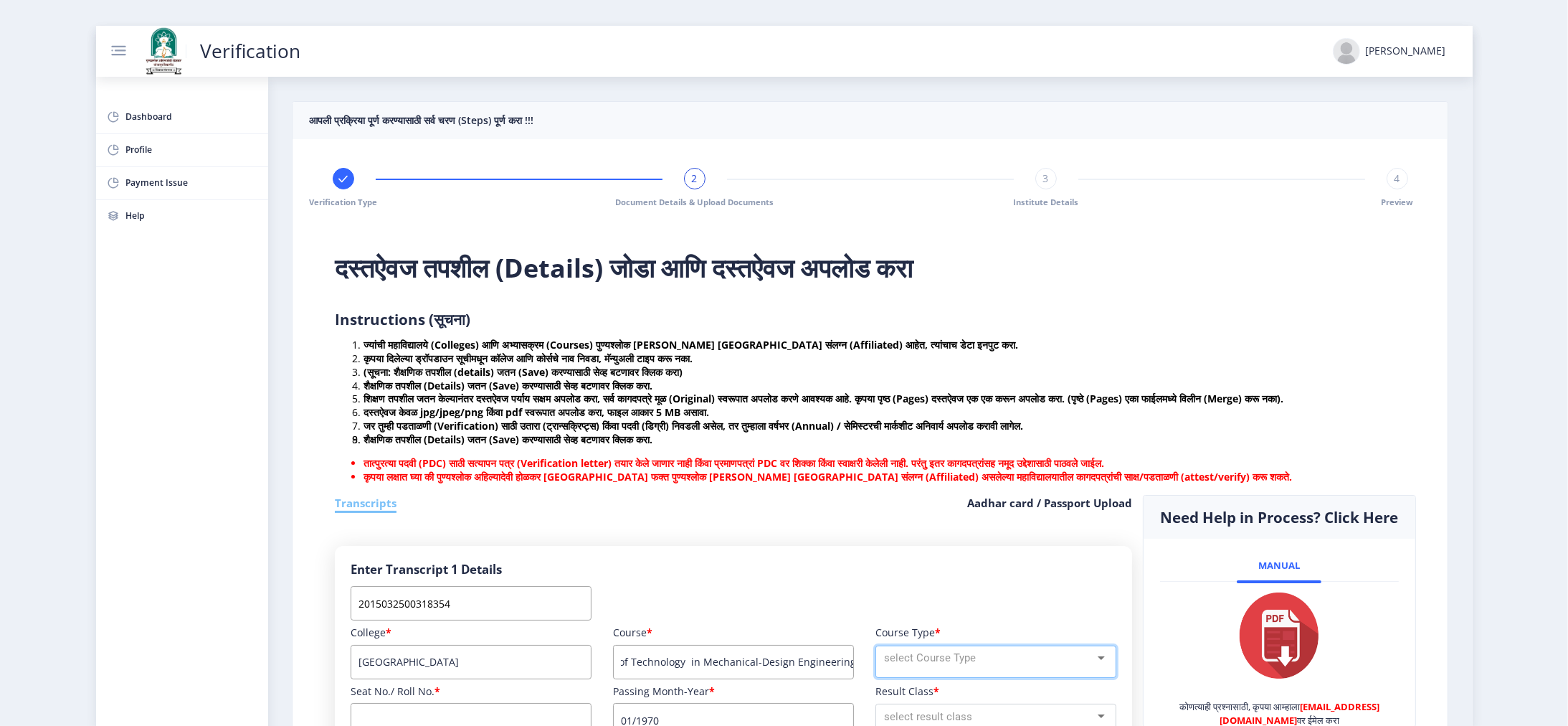
scroll to position [0, 0]
click at [783, 331] on span "select Course Type" at bounding box center [929, 658] width 92 height 13
click at [783, 331] on span "Regular" at bounding box center [994, 659] width 222 height 32
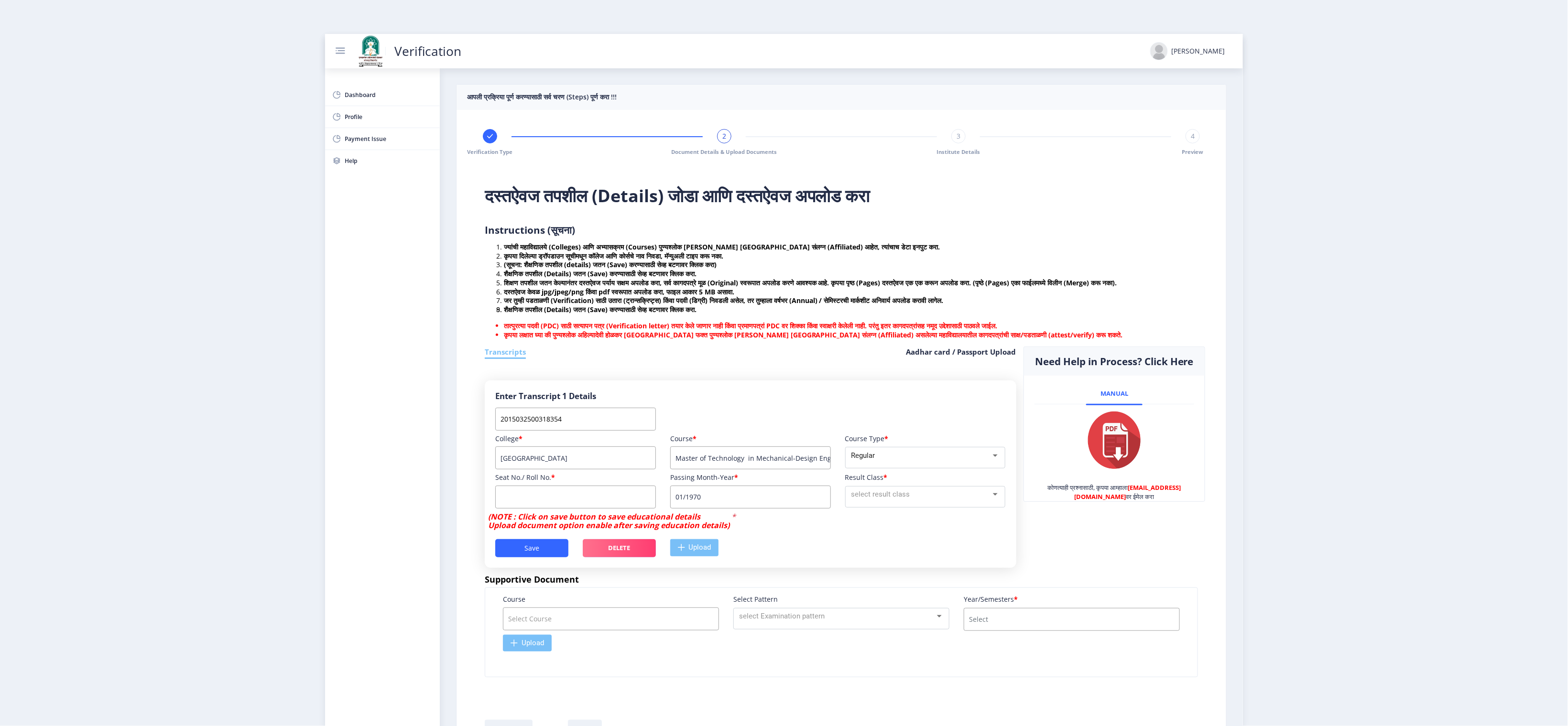
click at [522, 220] on input at bounding box center [576, 497] width 161 height 23
type input "531835"
click at [522, 220] on nb-layout "Verification [PERSON_NAME] Dashboard Profile Payment Issue Help आपली प्रक्रिया …" at bounding box center [784, 363] width 1568 height 726
click at [522, 220] on button "Next 20 years" at bounding box center [799, 539] width 19 height 19
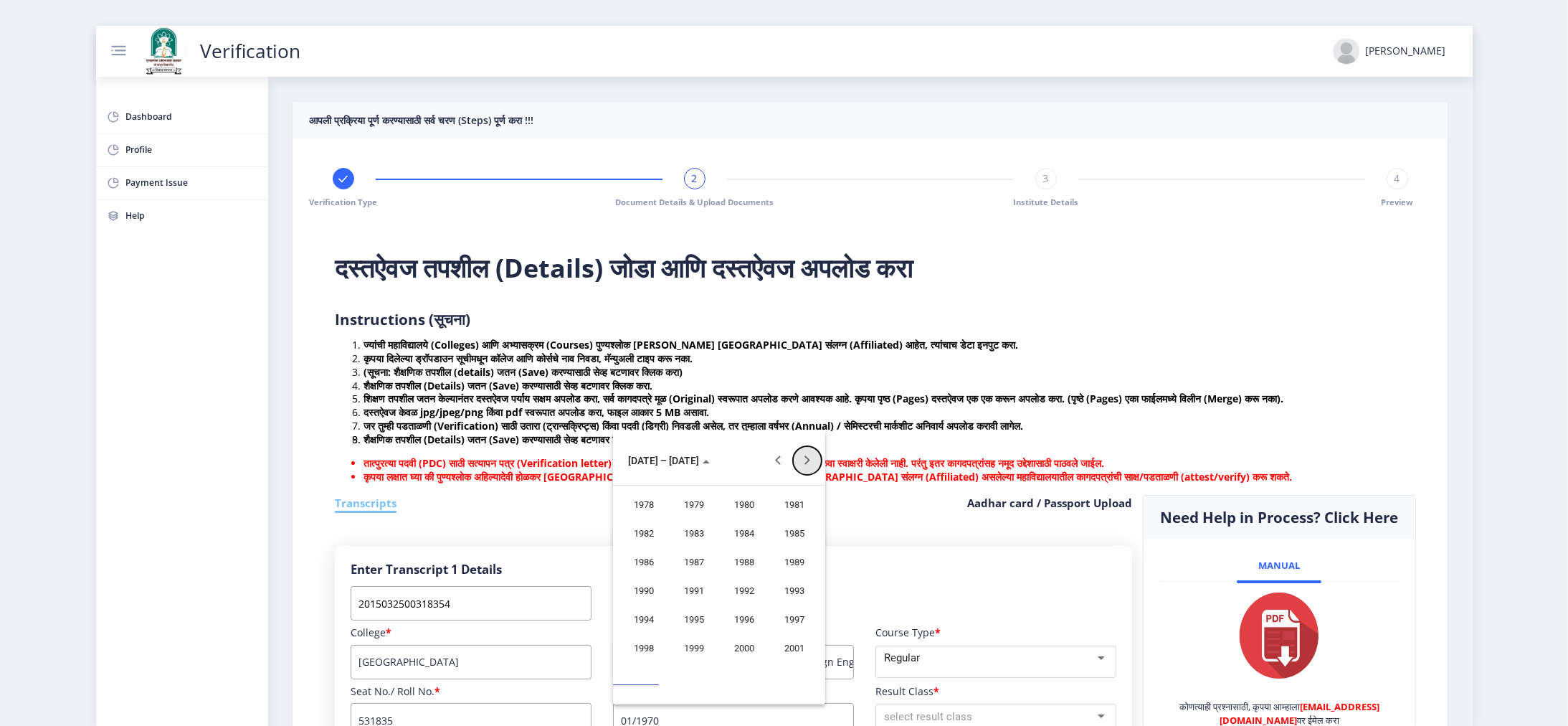
click at [783, 331] on button "Next 20 years" at bounding box center [807, 459] width 28 height 28
click at [783, 331] on div "2013" at bounding box center [793, 563] width 45 height 26
click at [700, 331] on div "OCT" at bounding box center [693, 591] width 45 height 26
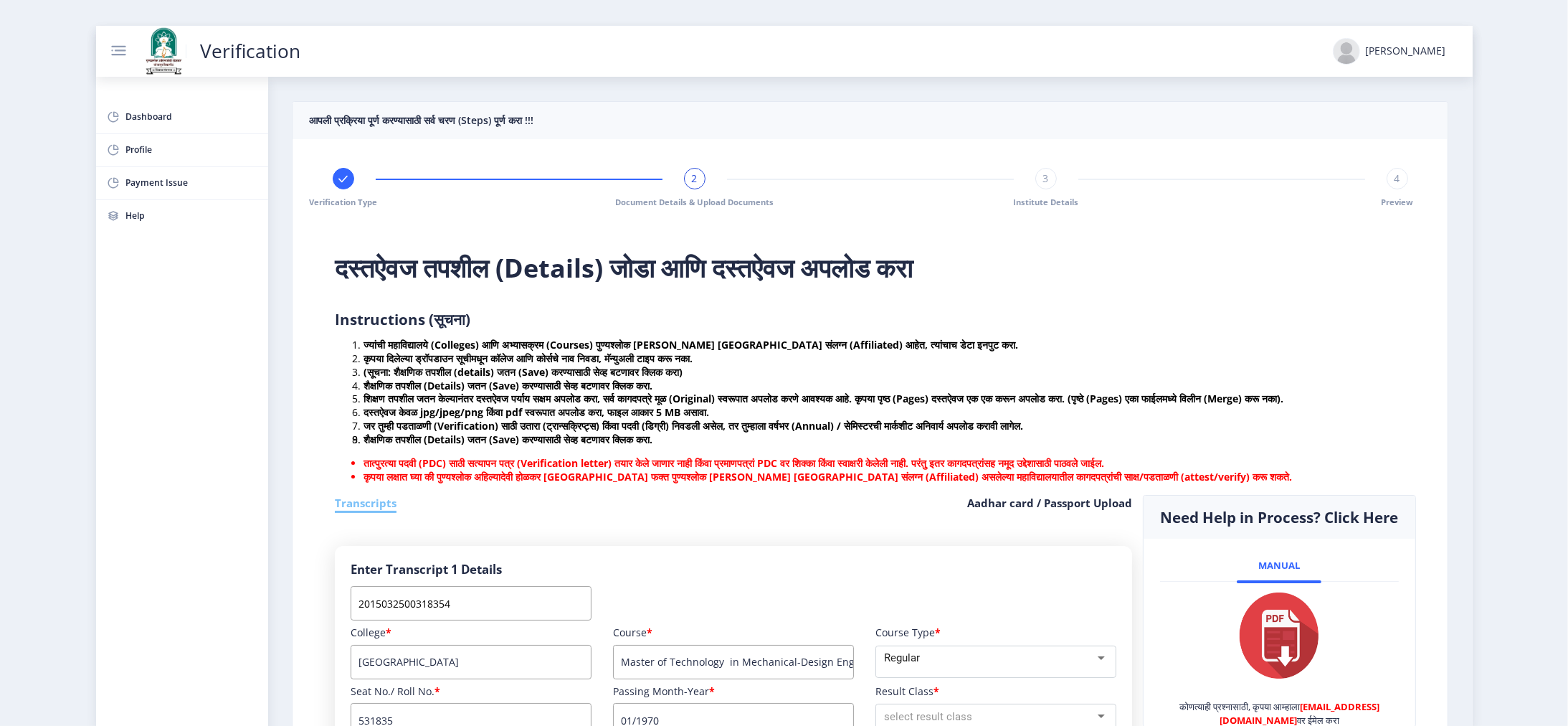
type input "10/2013"
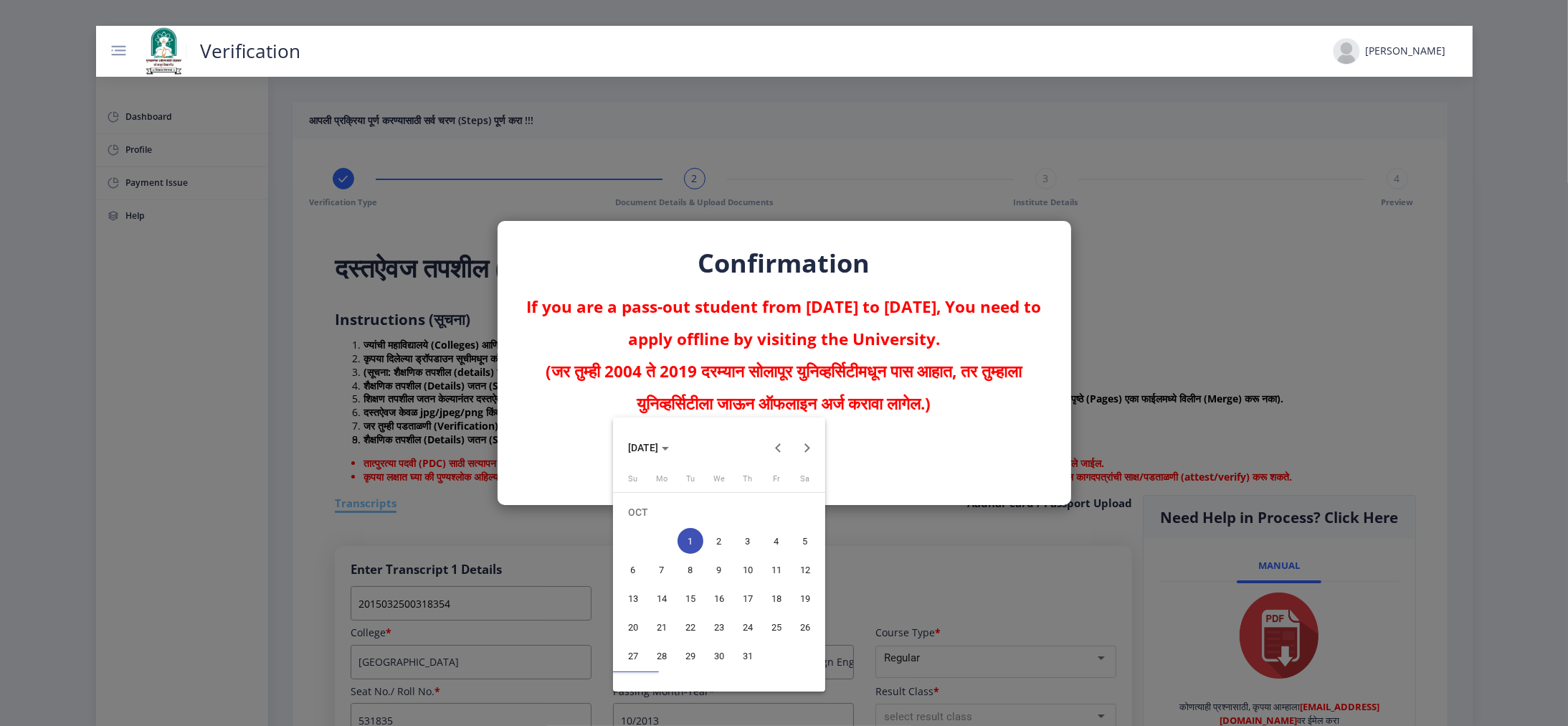
scroll to position [12, 0]
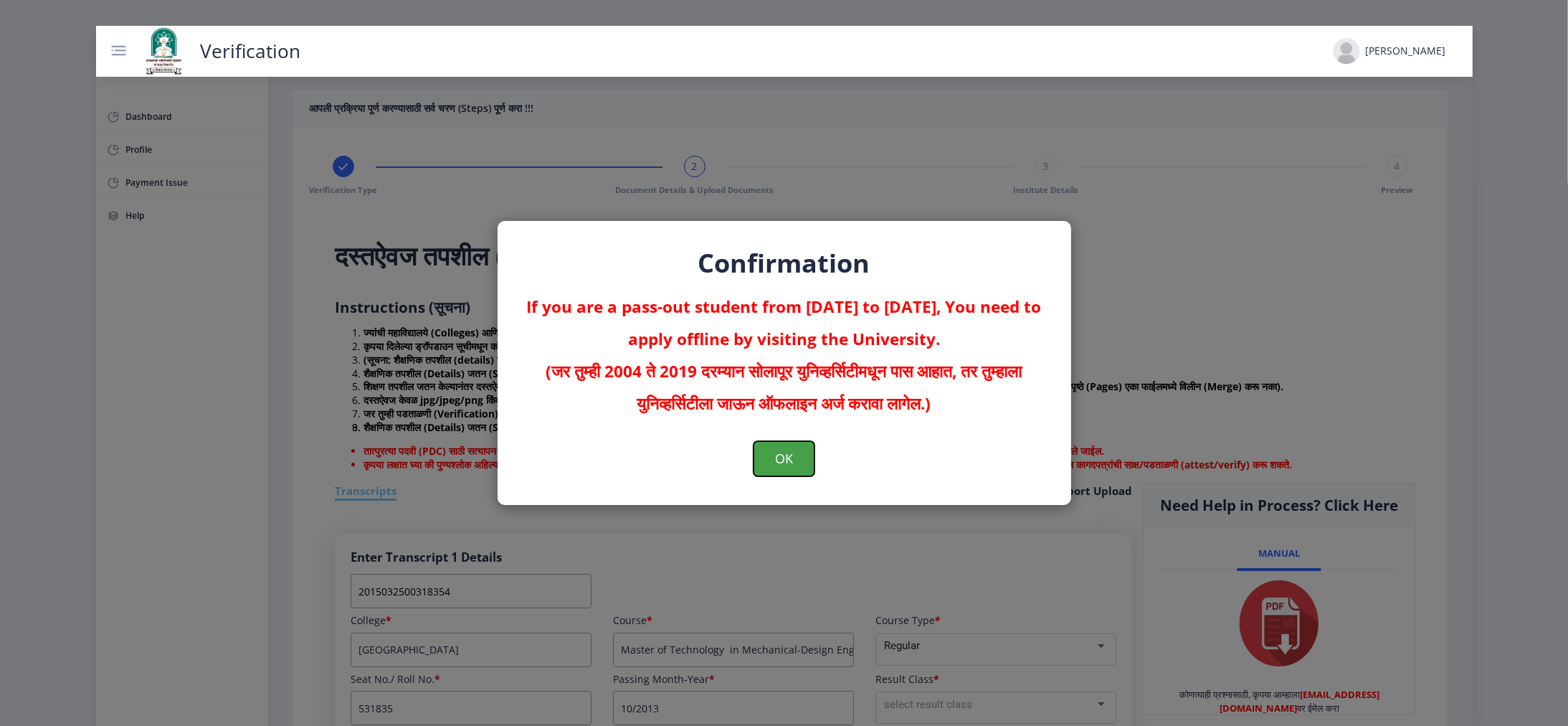
click at [763, 331] on button "OK" at bounding box center [783, 458] width 61 height 35
